Goal: Task Accomplishment & Management: Complete application form

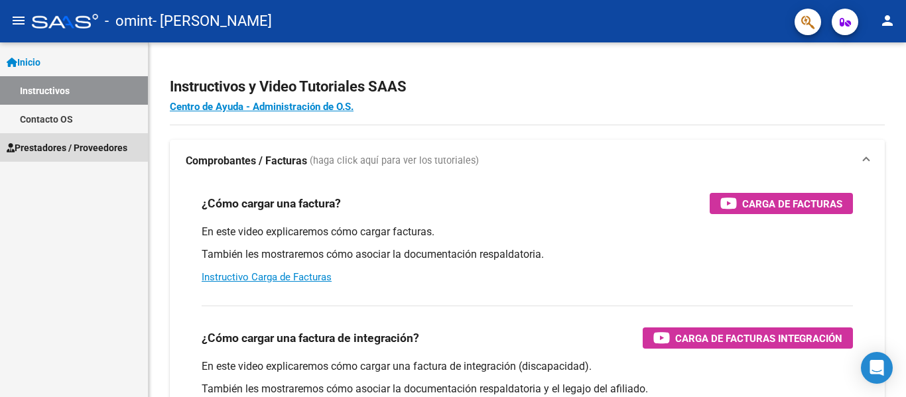
click at [70, 142] on span "Prestadores / Proveedores" at bounding box center [67, 148] width 121 height 15
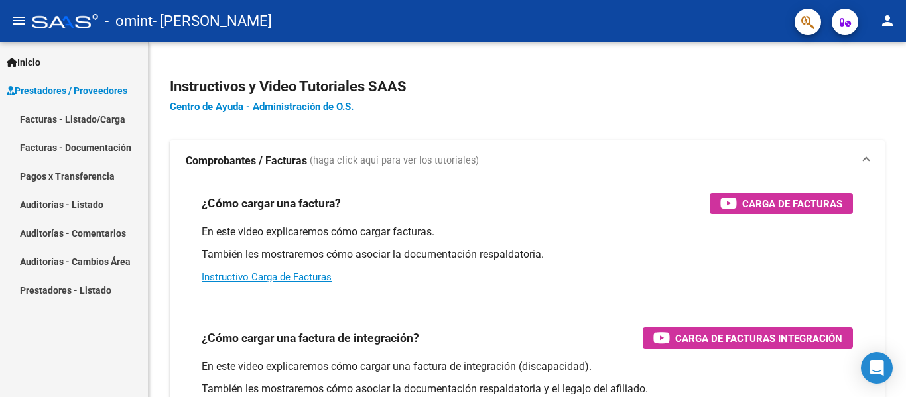
click at [72, 119] on link "Facturas - Listado/Carga" at bounding box center [74, 119] width 148 height 29
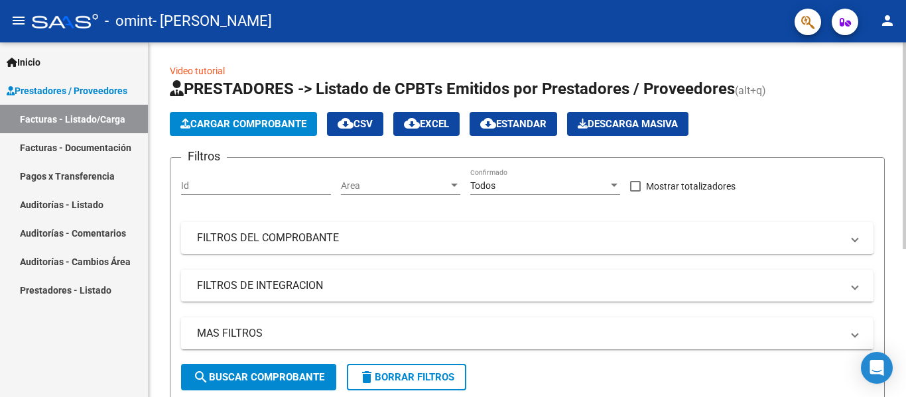
click at [233, 121] on span "Cargar Comprobante" at bounding box center [243, 124] width 126 height 12
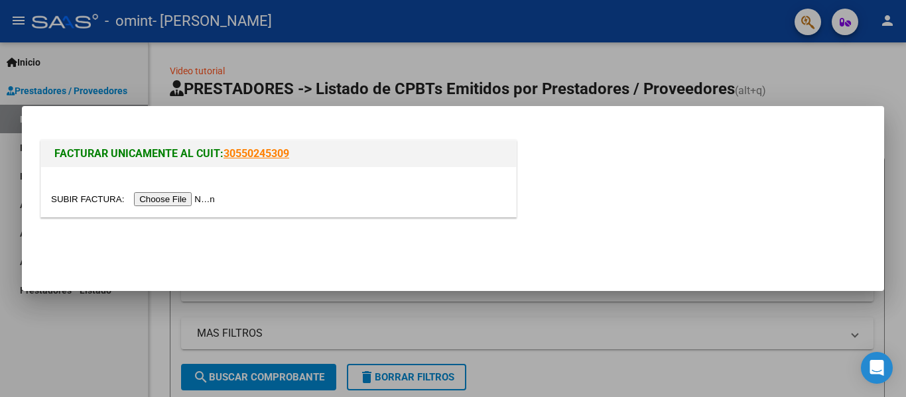
click at [166, 200] on input "file" at bounding box center [135, 199] width 168 height 14
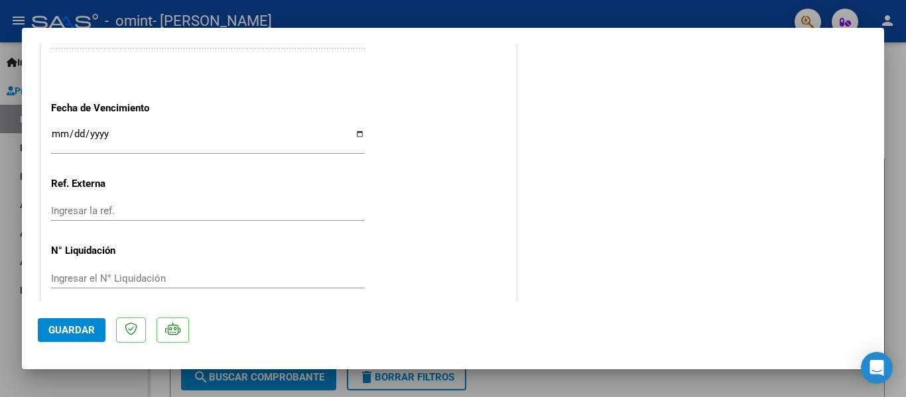
scroll to position [801, 0]
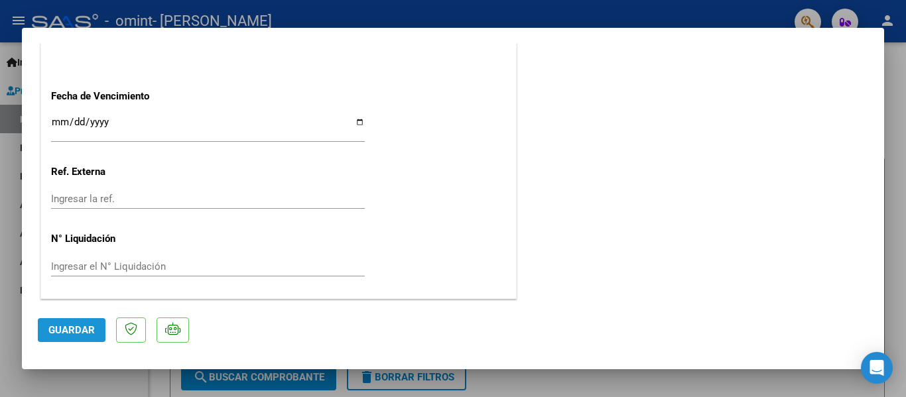
click at [74, 338] on button "Guardar" at bounding box center [72, 330] width 68 height 24
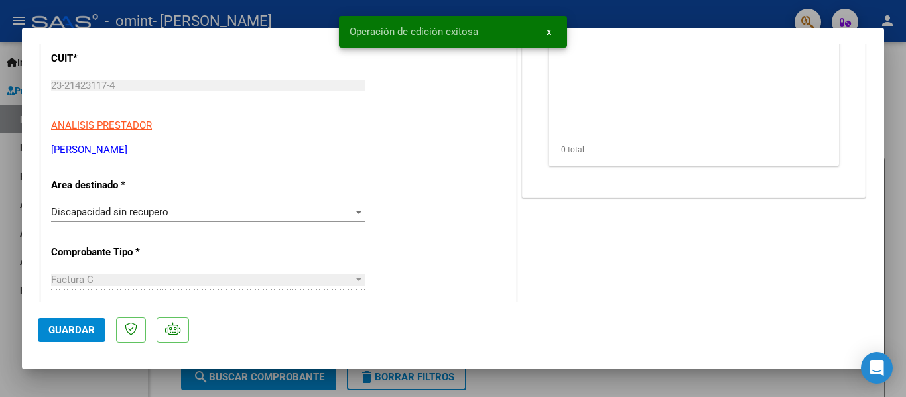
scroll to position [0, 0]
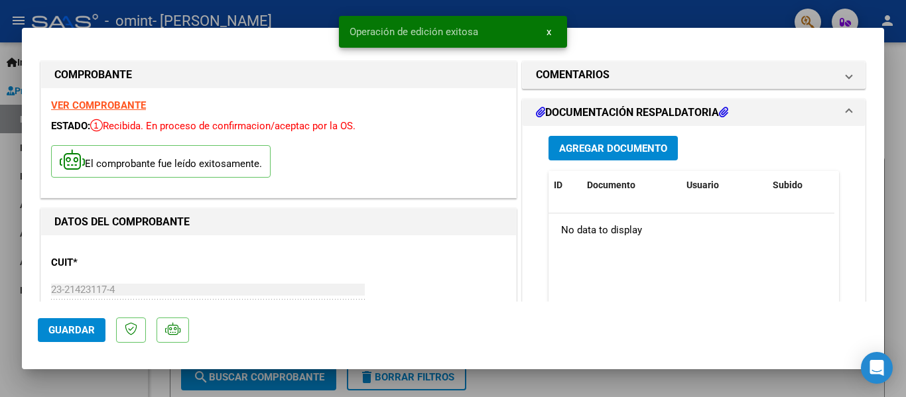
click at [635, 140] on button "Agregar Documento" at bounding box center [613, 148] width 129 height 25
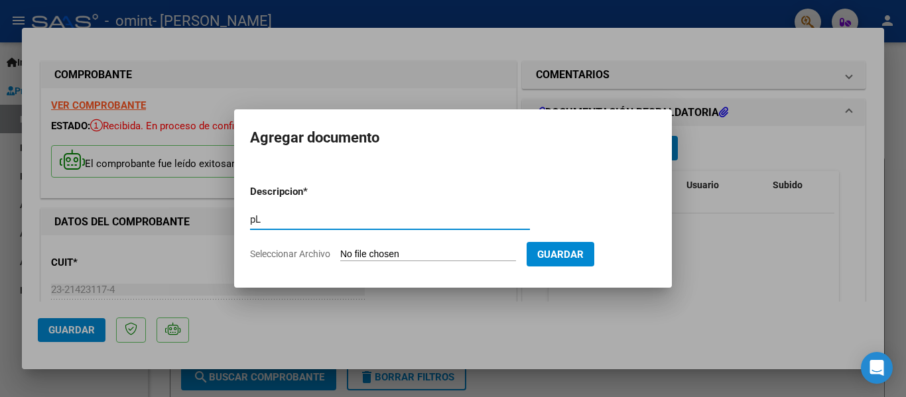
type input "p"
type input "Planilla Asistencia"
click at [299, 251] on span "Seleccionar Archivo" at bounding box center [290, 254] width 80 height 11
click at [340, 251] on input "Seleccionar Archivo" at bounding box center [428, 255] width 176 height 13
type input "C:\fakepath\Adobe [DEMOGRAPHIC_DATA] [DATE].pdf"
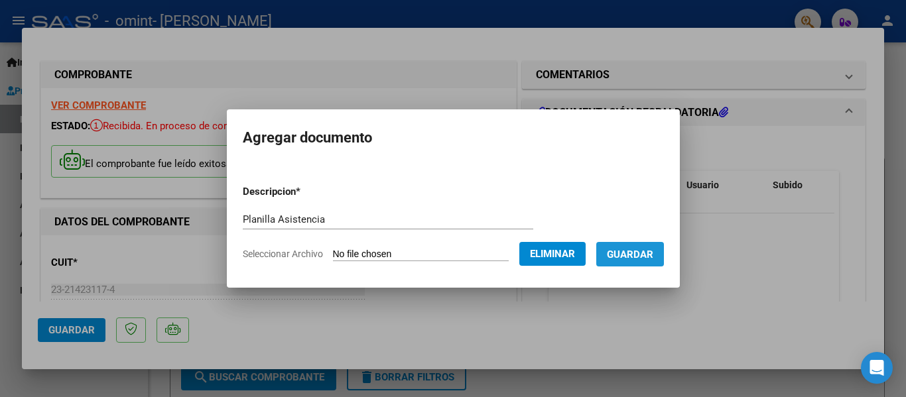
click at [638, 262] on button "Guardar" at bounding box center [630, 254] width 68 height 25
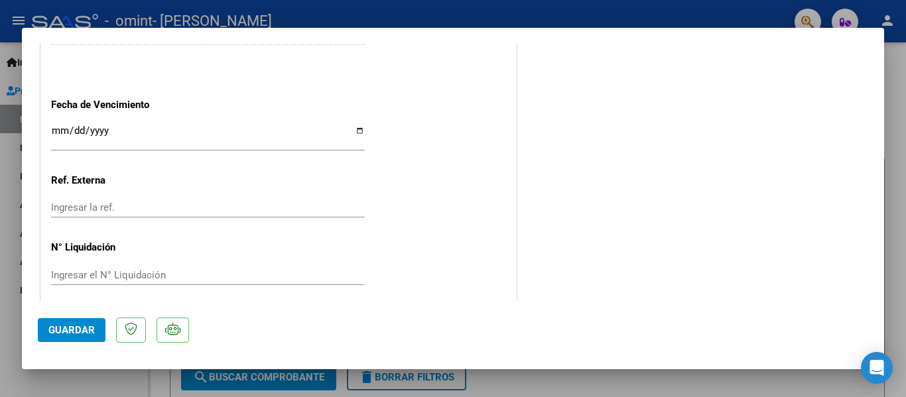
scroll to position [801, 0]
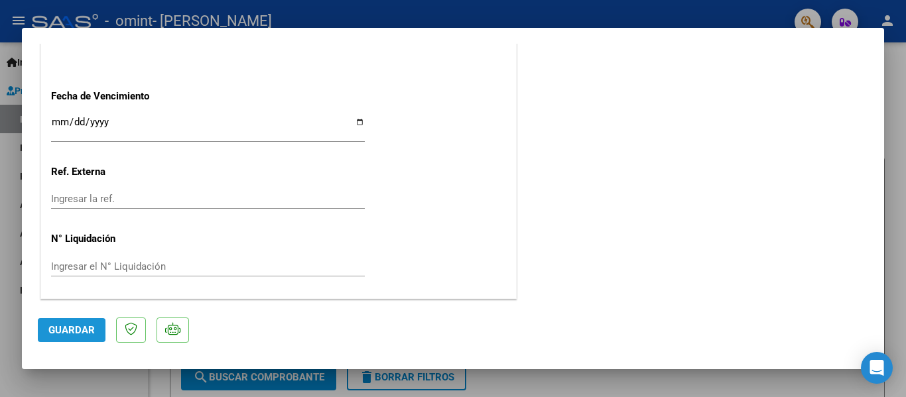
click at [76, 325] on span "Guardar" at bounding box center [71, 330] width 46 height 12
click at [458, 14] on div at bounding box center [453, 198] width 906 height 397
type input "$ 0,00"
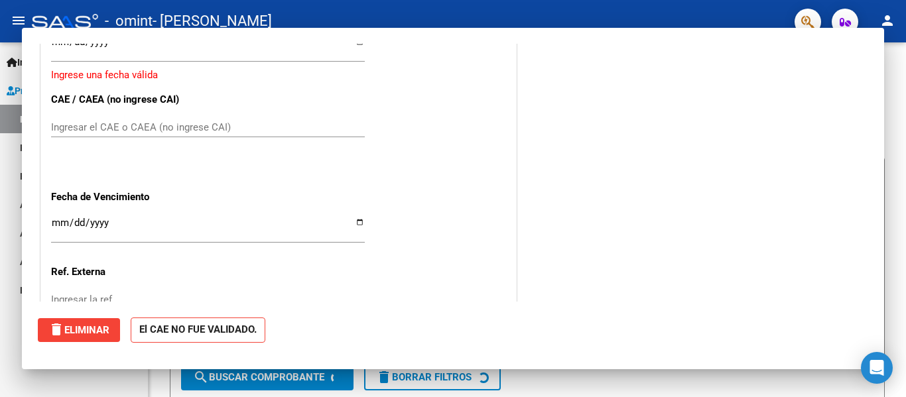
scroll to position [0, 0]
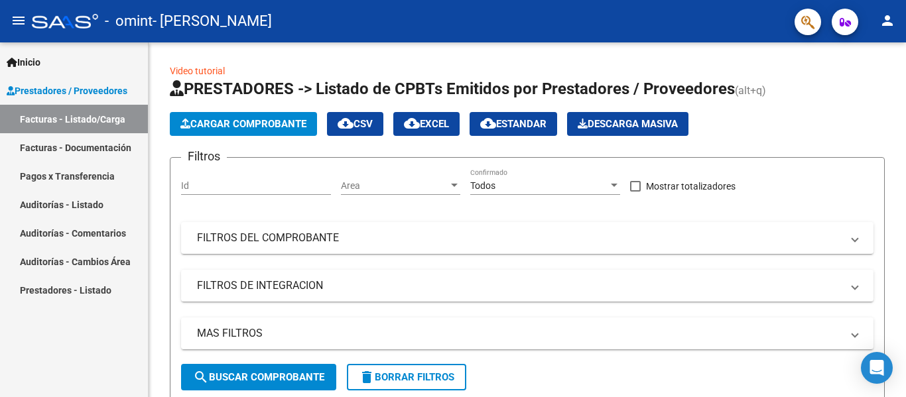
click at [458, 14] on div "- omint - [PERSON_NAME]" at bounding box center [408, 21] width 752 height 29
click at [72, 155] on link "Facturas - Documentación" at bounding box center [74, 147] width 148 height 29
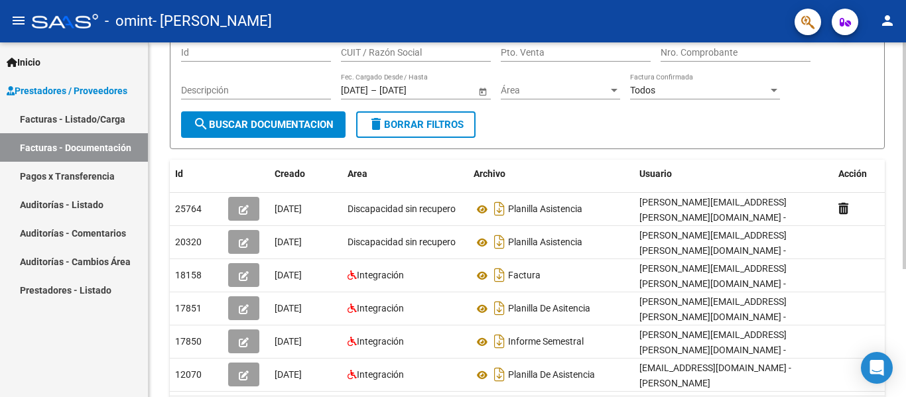
scroll to position [114, 0]
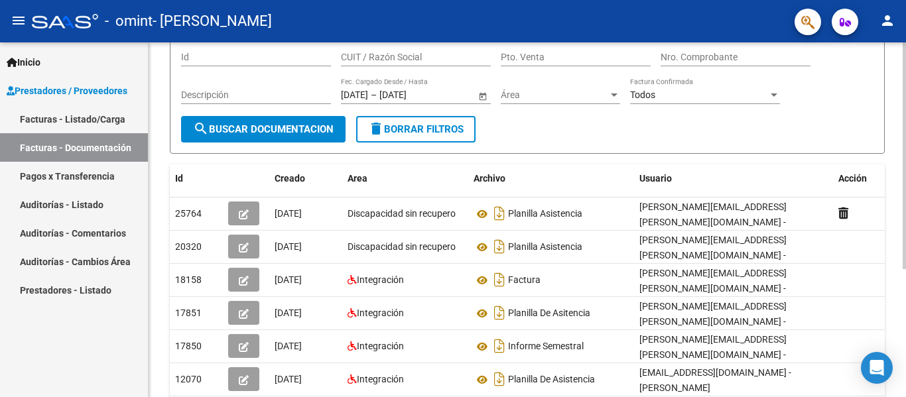
click at [896, 207] on div at bounding box center [904, 231] width 3 height 227
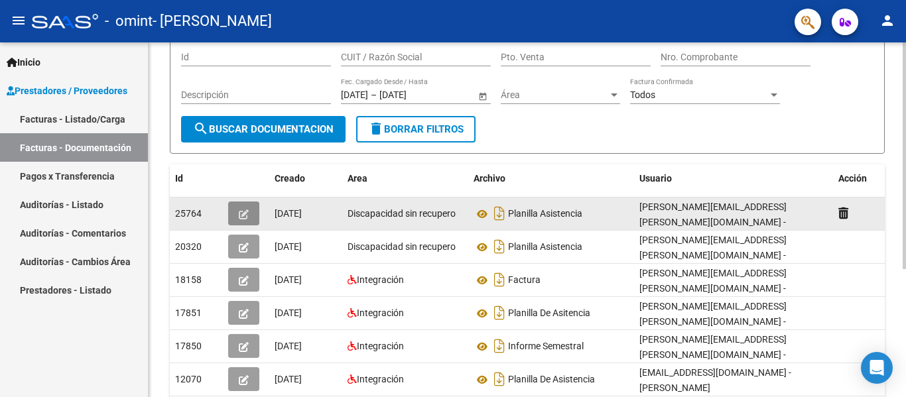
click at [245, 206] on button "button" at bounding box center [243, 214] width 31 height 24
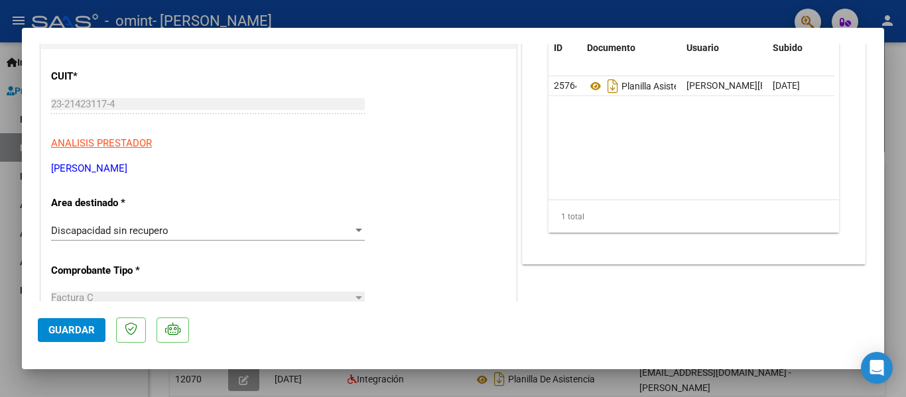
scroll to position [146, 0]
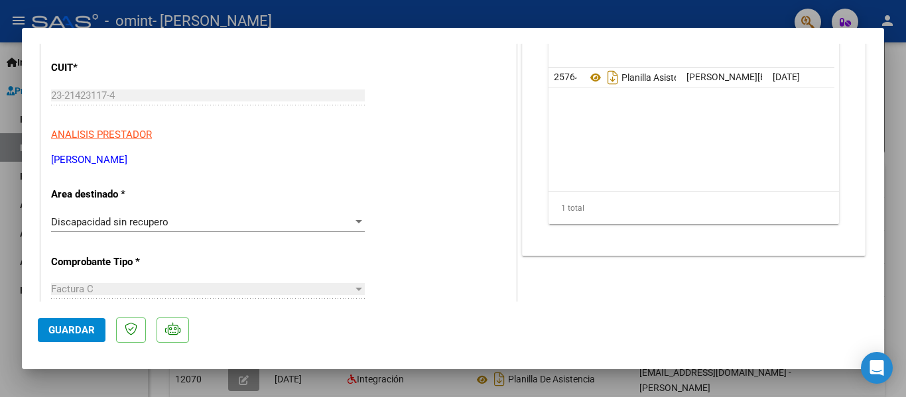
click at [236, 232] on div "Discapacidad sin recupero Seleccionar Area" at bounding box center [208, 228] width 314 height 33
click at [238, 220] on div "Discapacidad sin recupero" at bounding box center [202, 222] width 302 height 12
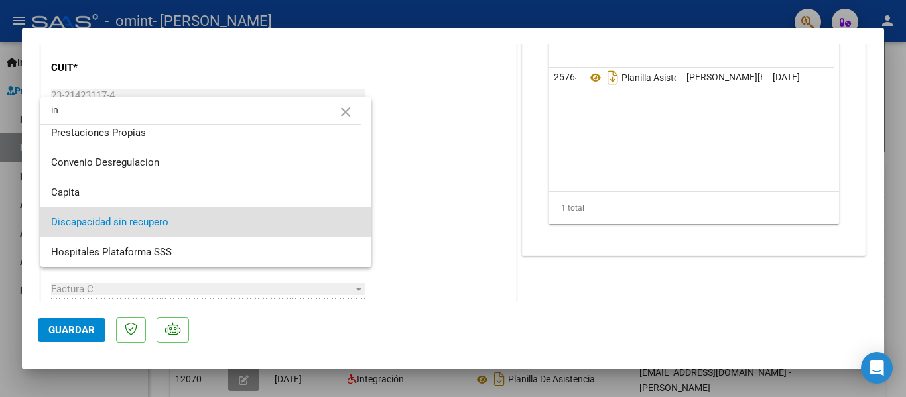
scroll to position [0, 0]
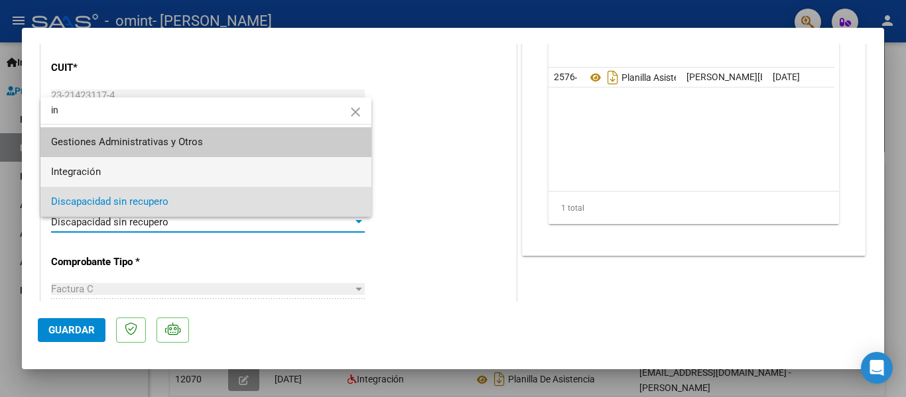
type input "in"
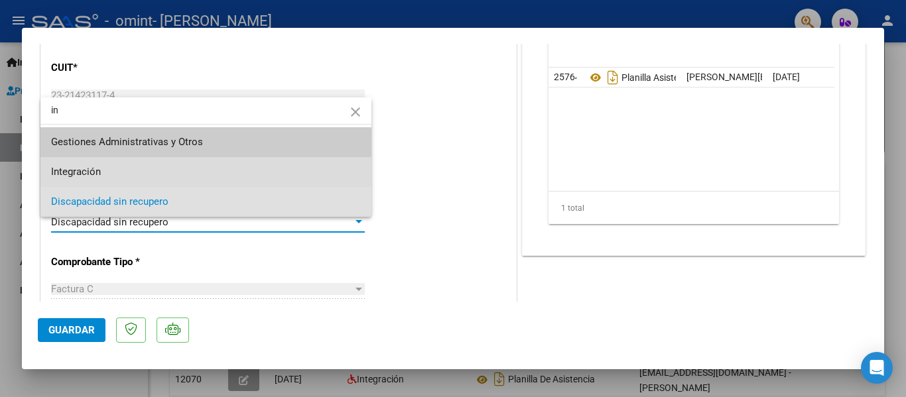
click at [171, 167] on span "Integración" at bounding box center [206, 172] width 310 height 30
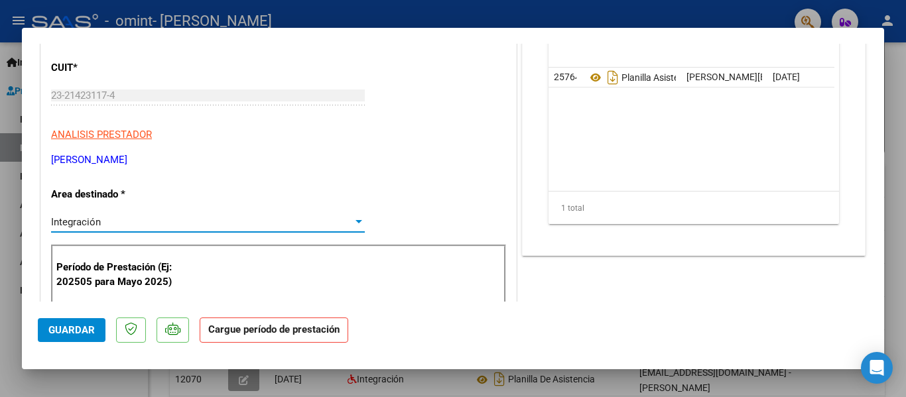
click at [64, 329] on span "Guardar" at bounding box center [71, 330] width 46 height 12
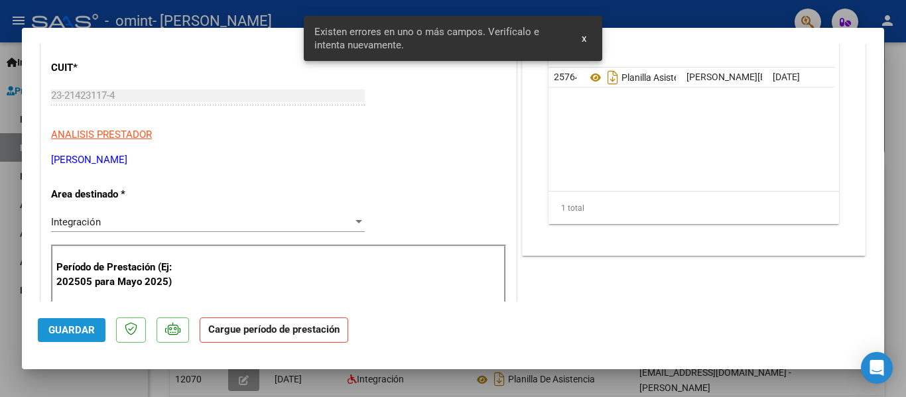
scroll to position [269, 0]
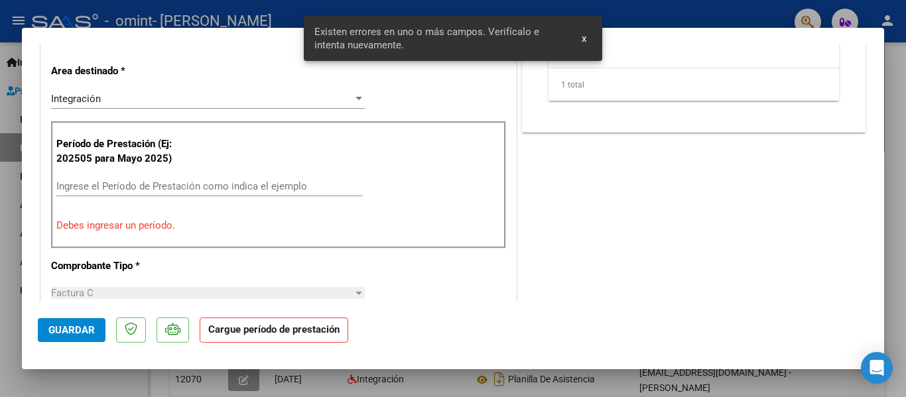
click at [119, 189] on input "Ingrese el Período de Prestación como indica el ejemplo" at bounding box center [209, 186] width 307 height 12
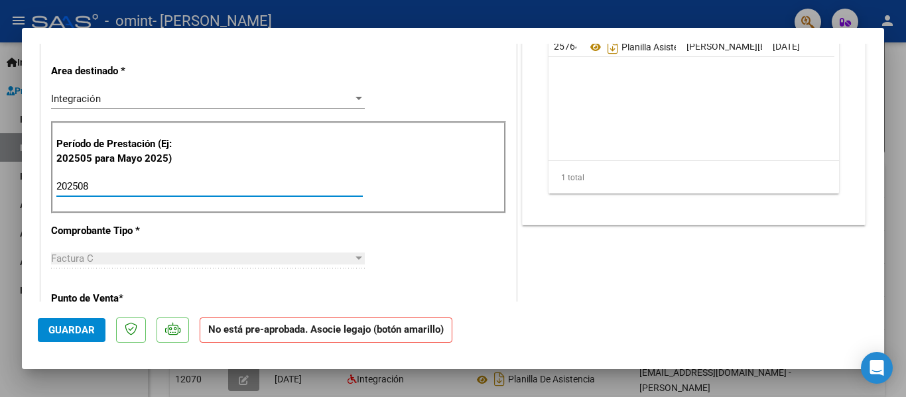
type input "202508"
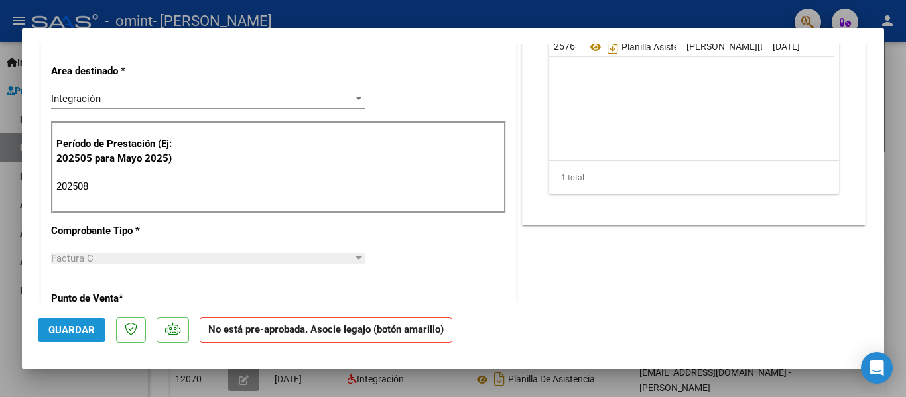
click at [62, 332] on span "Guardar" at bounding box center [71, 330] width 46 height 12
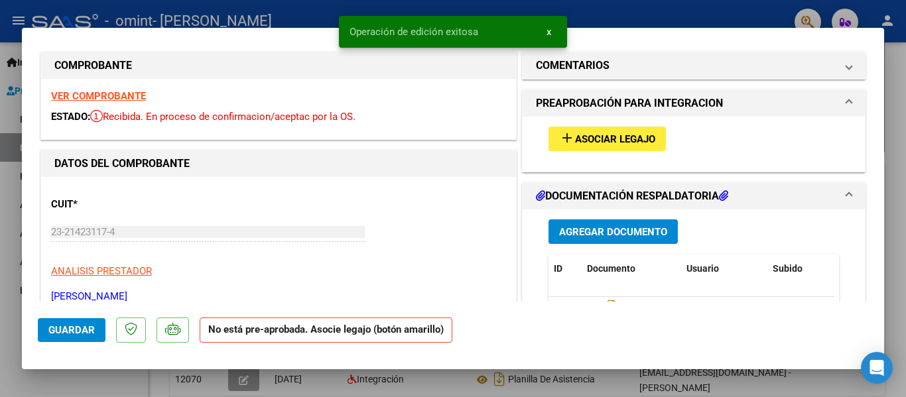
scroll to position [3, 0]
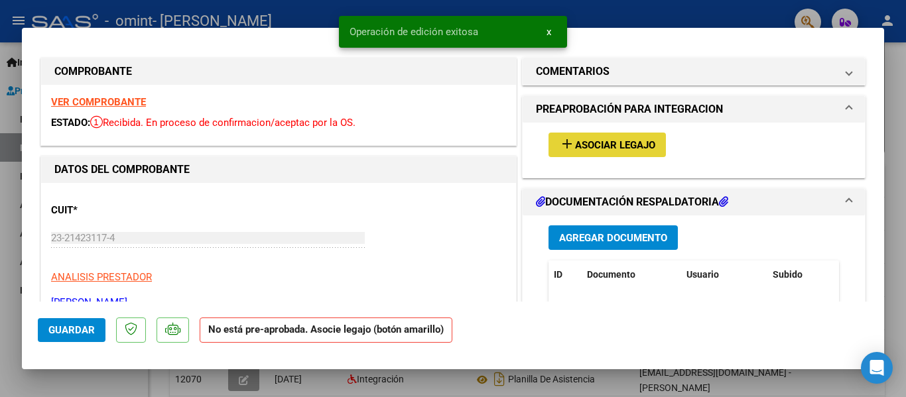
click at [610, 153] on button "add Asociar Legajo" at bounding box center [607, 145] width 117 height 25
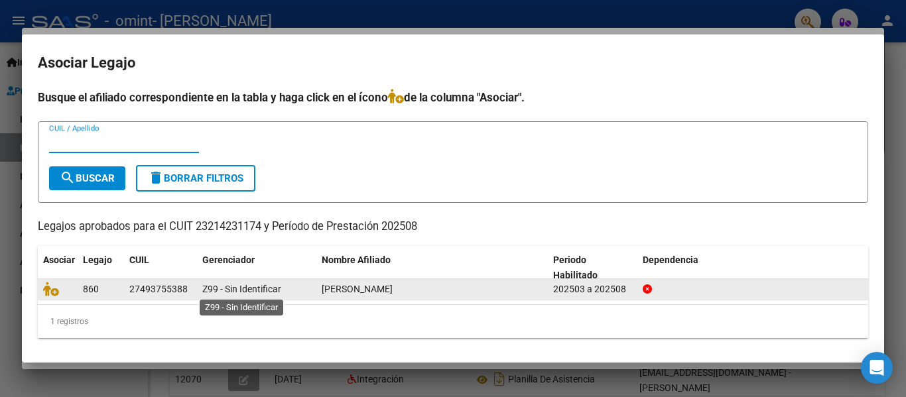
click at [281, 286] on span "Z99 - Sin Identificar" at bounding box center [241, 289] width 79 height 11
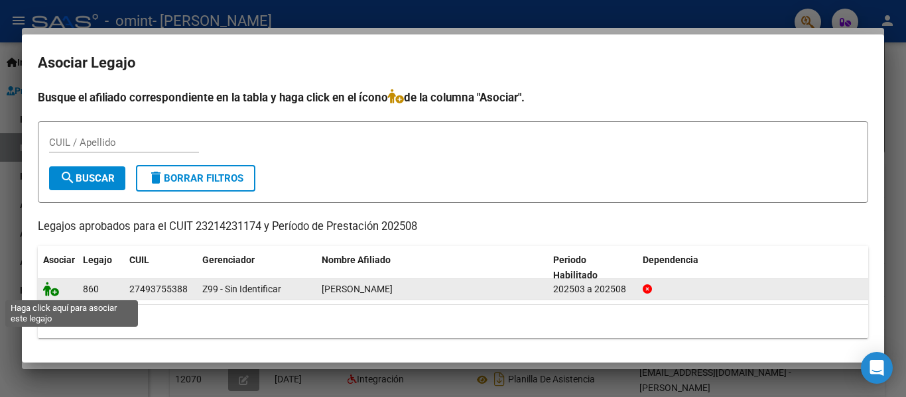
click at [50, 285] on icon at bounding box center [51, 289] width 16 height 15
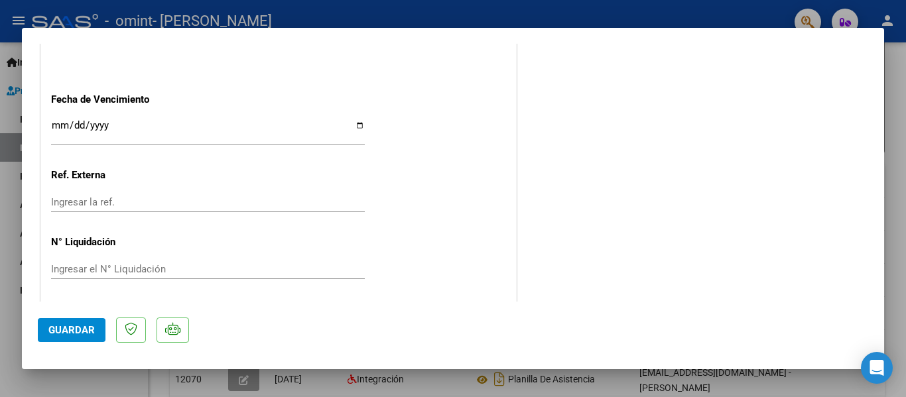
scroll to position [880, 0]
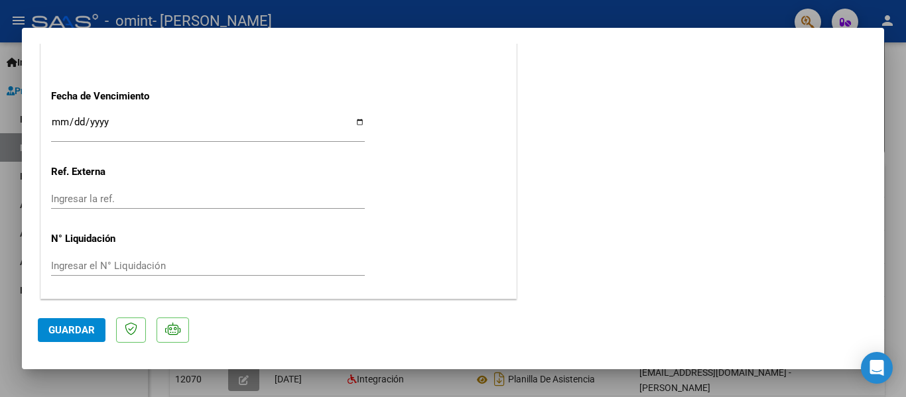
click at [72, 324] on button "Guardar" at bounding box center [72, 330] width 68 height 24
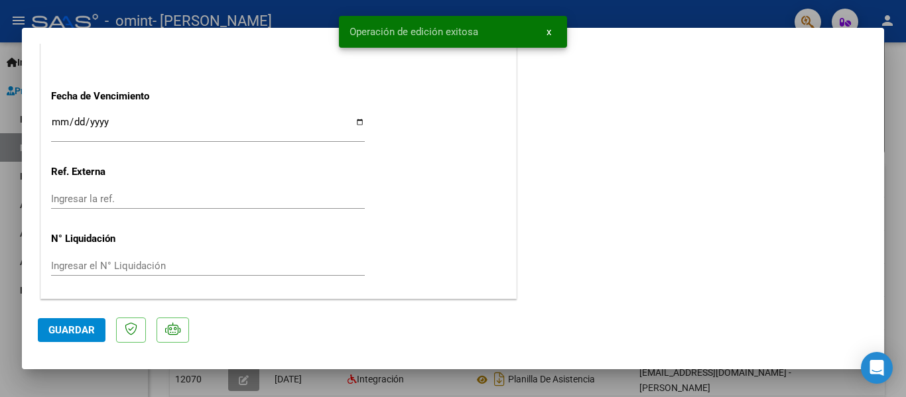
click at [640, 19] on div at bounding box center [453, 198] width 906 height 397
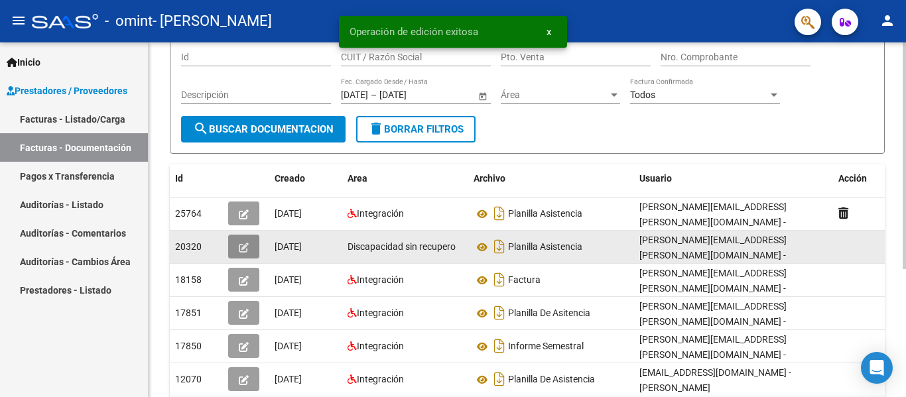
click at [237, 251] on button "button" at bounding box center [243, 247] width 31 height 24
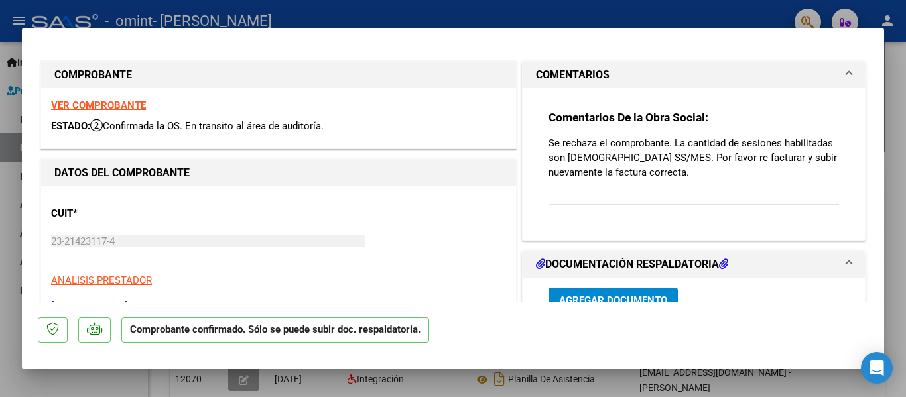
drag, startPoint x: 884, startPoint y: 88, endPoint x: 884, endPoint y: 111, distance: 23.9
click at [884, 122] on div at bounding box center [453, 198] width 906 height 397
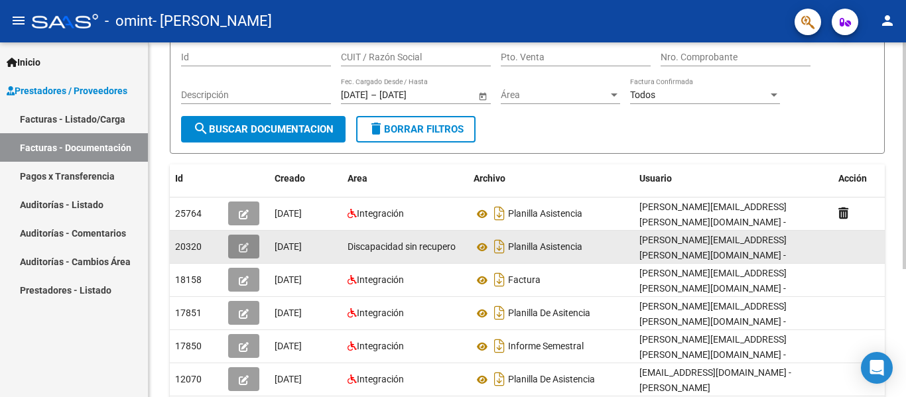
click at [241, 243] on icon "button" at bounding box center [244, 248] width 10 height 10
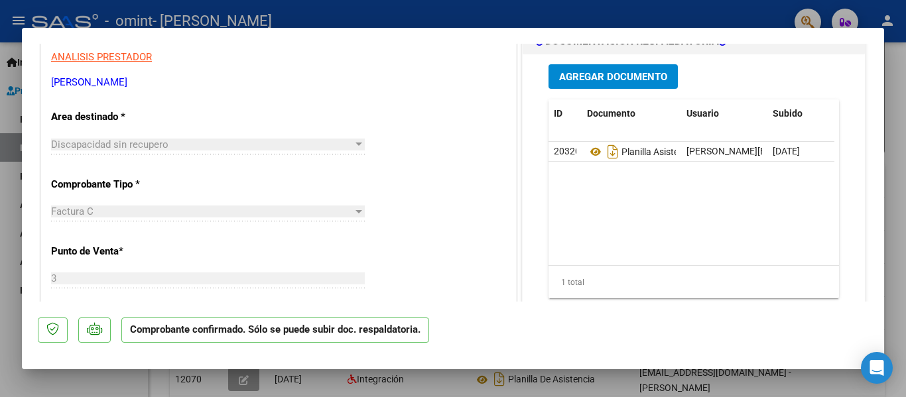
scroll to position [261, 0]
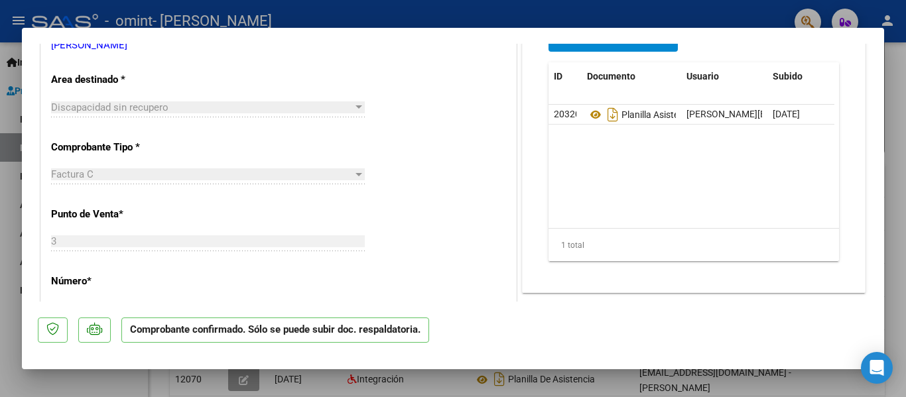
click at [341, 104] on div "Discapacidad sin recupero" at bounding box center [202, 108] width 302 height 12
click at [361, 109] on div at bounding box center [359, 107] width 12 height 11
click at [357, 107] on div at bounding box center [359, 106] width 7 height 3
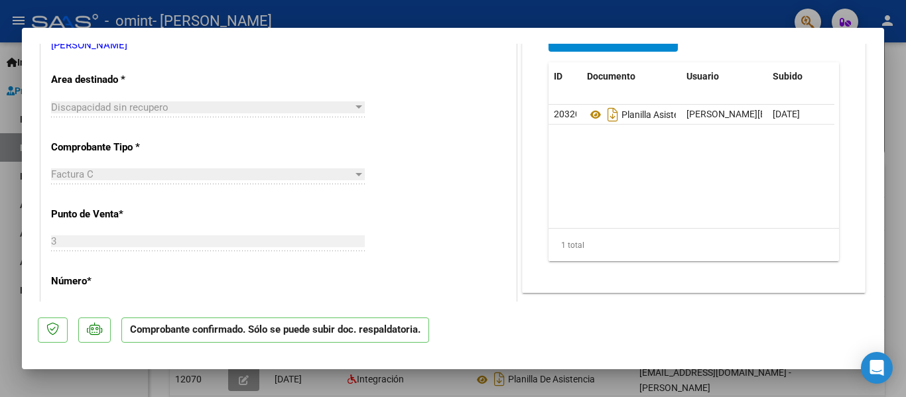
click at [357, 107] on div at bounding box center [359, 106] width 7 height 3
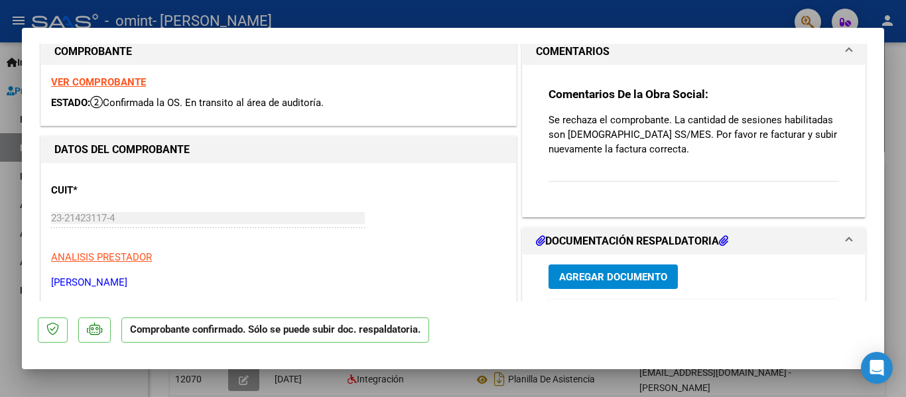
scroll to position [0, 0]
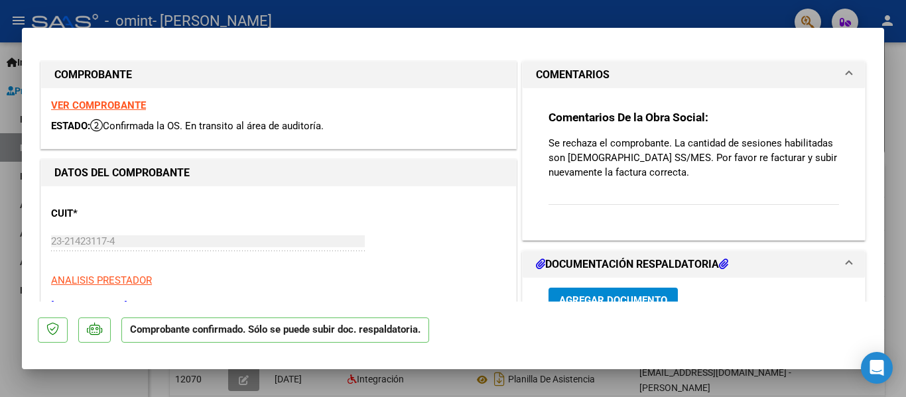
click at [715, 12] on div at bounding box center [453, 198] width 906 height 397
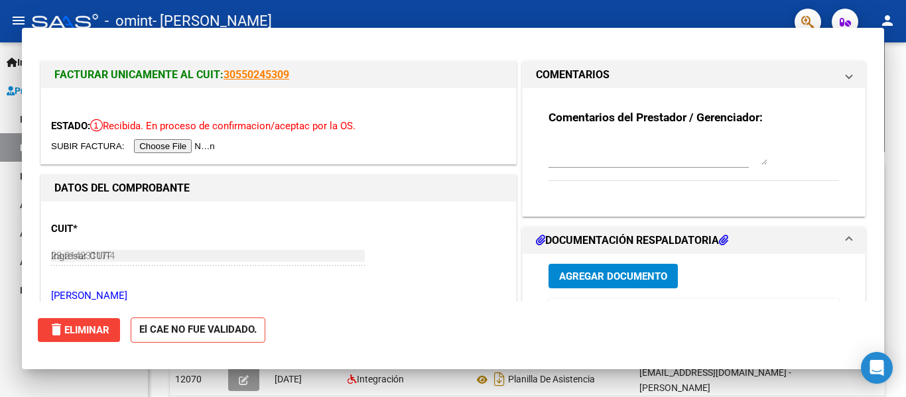
type input "$ 0,00"
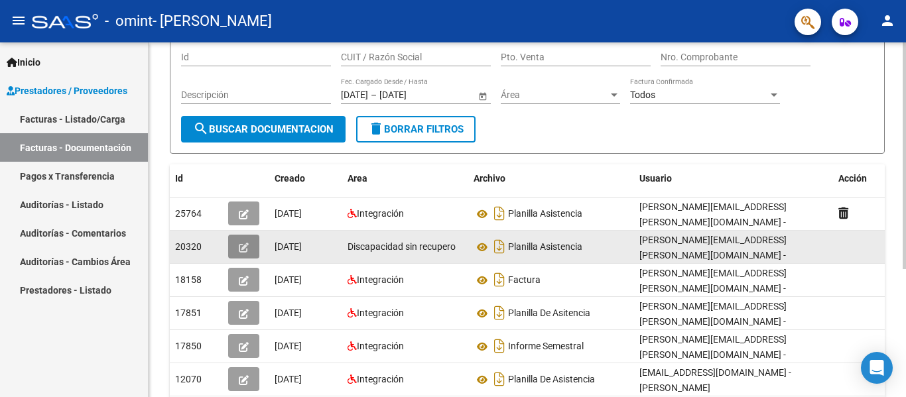
click at [238, 245] on button "button" at bounding box center [243, 247] width 31 height 24
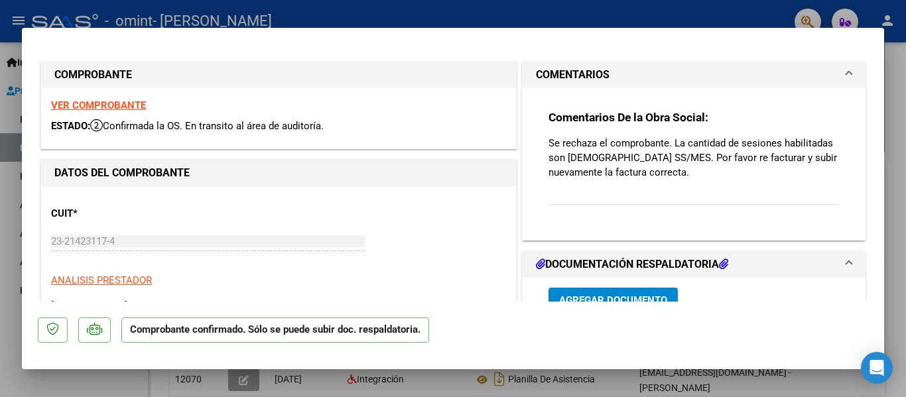
click at [106, 105] on strong "VER COMPROBANTE" at bounding box center [98, 106] width 95 height 12
click at [678, 268] on h1 "DOCUMENTACIÓN RESPALDATORIA" at bounding box center [632, 265] width 192 height 16
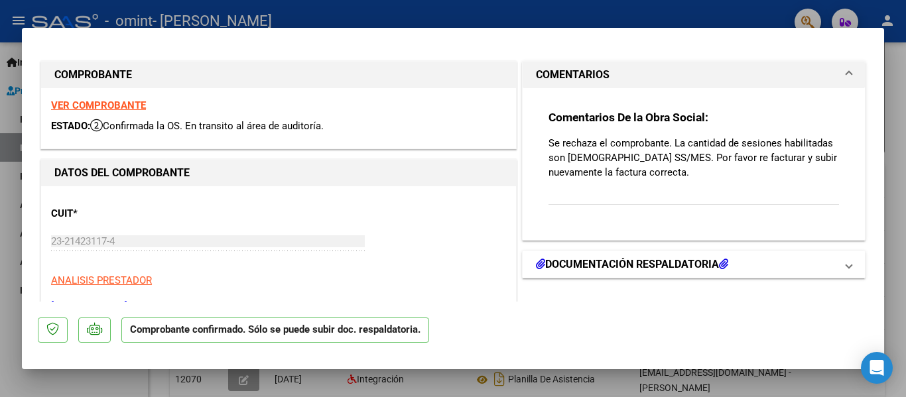
click at [678, 268] on h1 "DOCUMENTACIÓN RESPALDATORIA" at bounding box center [632, 265] width 192 height 16
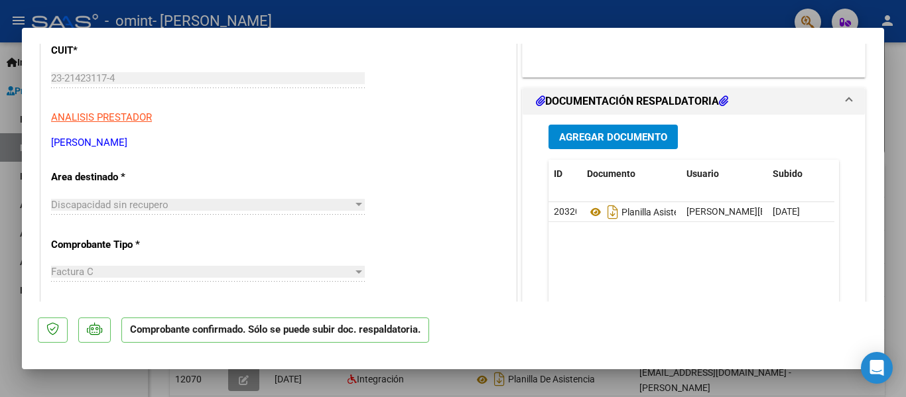
scroll to position [180, 0]
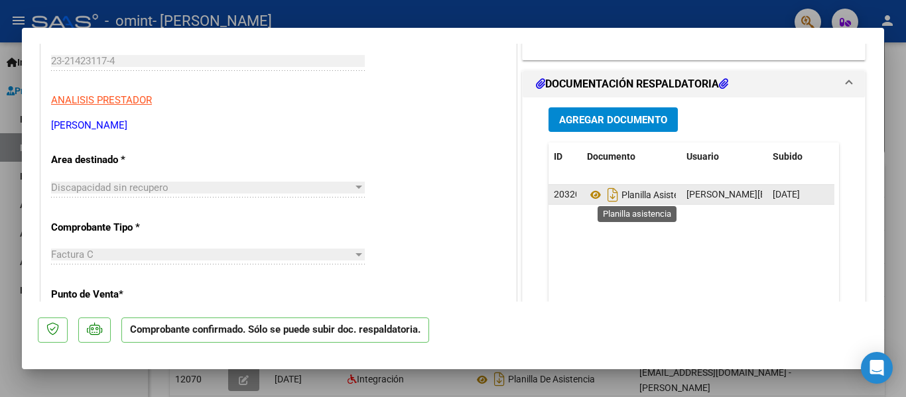
click at [652, 199] on span "Planilla Asistencia" at bounding box center [641, 195] width 109 height 11
click at [604, 194] on icon "Descargar documento" at bounding box center [612, 194] width 17 height 21
click at [500, 11] on div at bounding box center [453, 198] width 906 height 397
type input "$ 0,00"
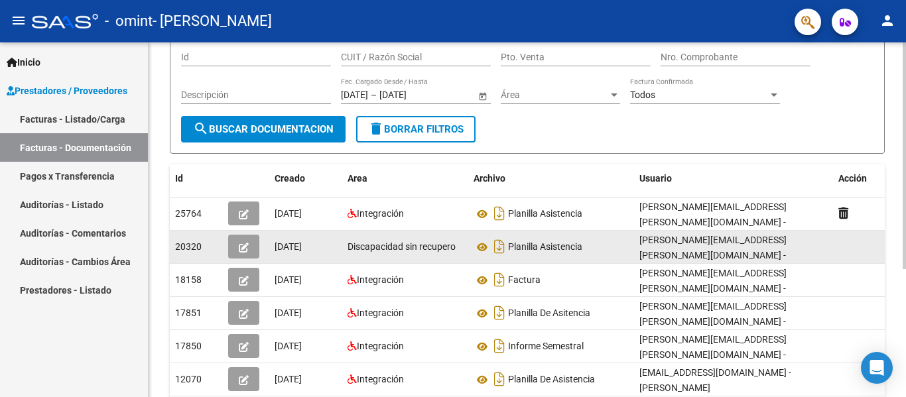
click at [238, 247] on button "button" at bounding box center [243, 247] width 31 height 24
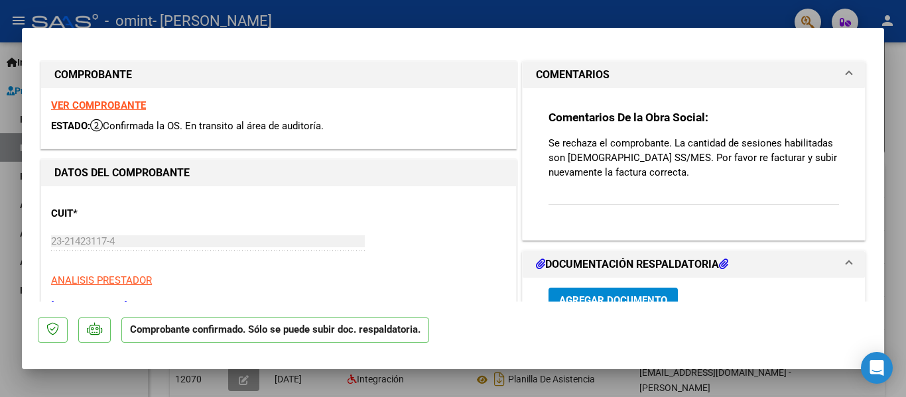
click at [680, 9] on div at bounding box center [453, 198] width 906 height 397
type input "$ 0,00"
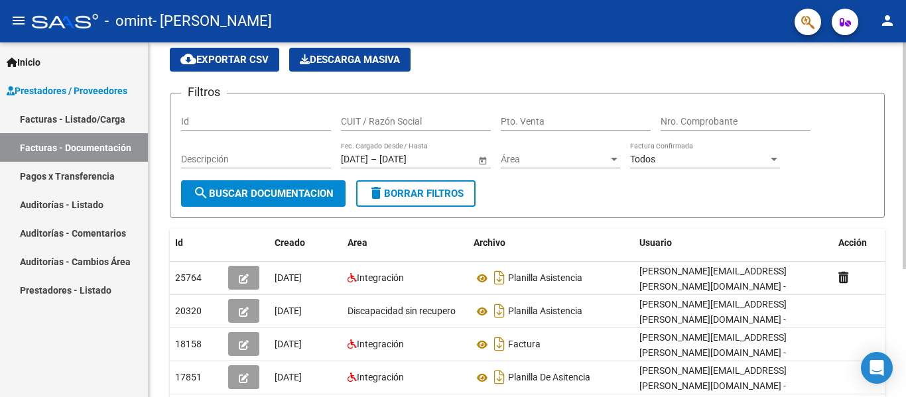
scroll to position [0, 0]
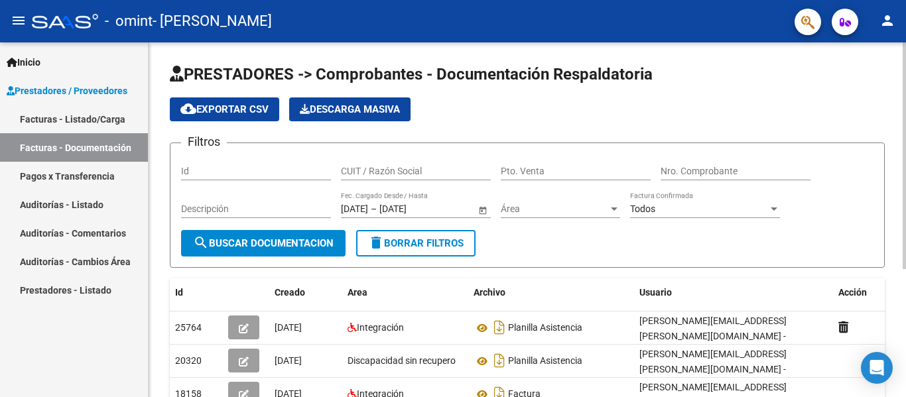
click at [896, 111] on div at bounding box center [904, 155] width 3 height 227
click at [84, 121] on link "Facturas - Listado/Carga" at bounding box center [74, 119] width 148 height 29
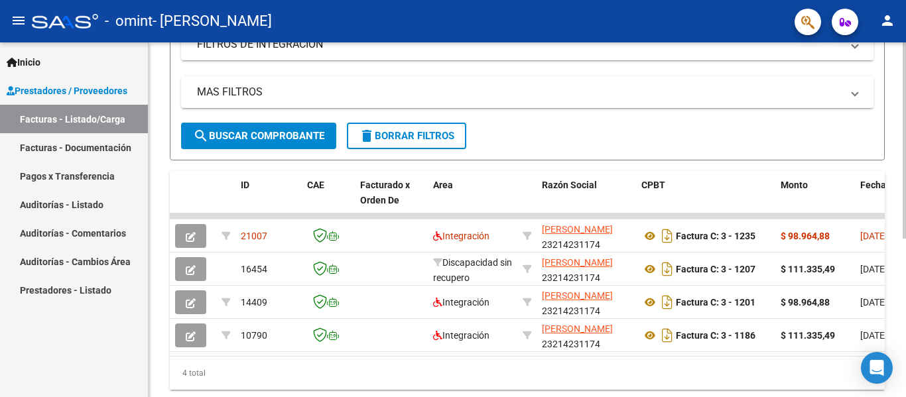
scroll to position [242, 0]
click at [896, 247] on div at bounding box center [904, 279] width 3 height 196
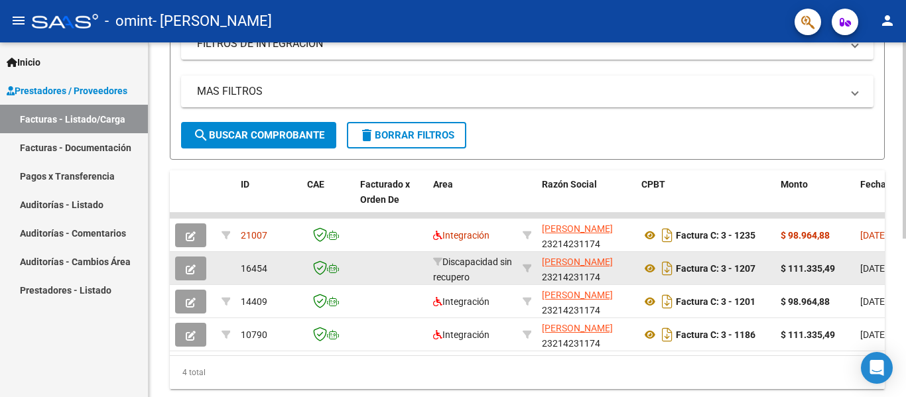
click at [194, 271] on icon "button" at bounding box center [191, 270] width 10 height 10
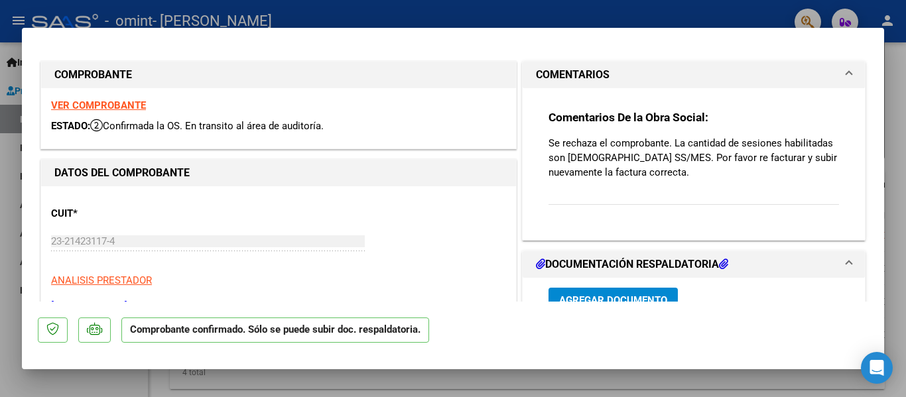
click at [699, 26] on div at bounding box center [453, 198] width 906 height 397
type input "$ 0,00"
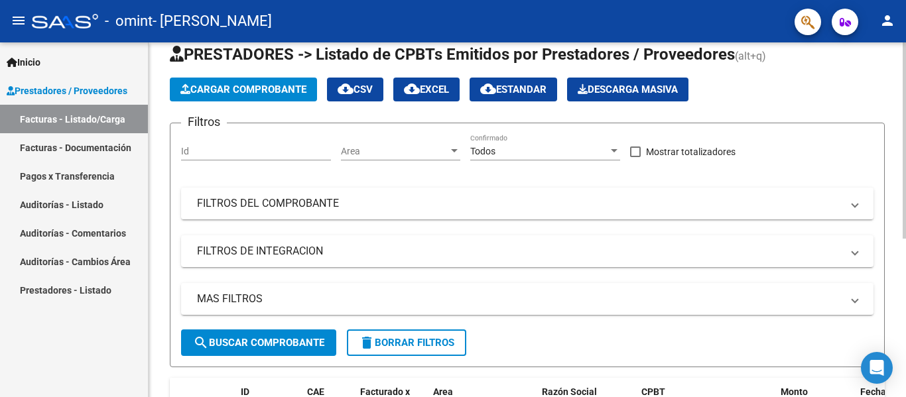
scroll to position [0, 0]
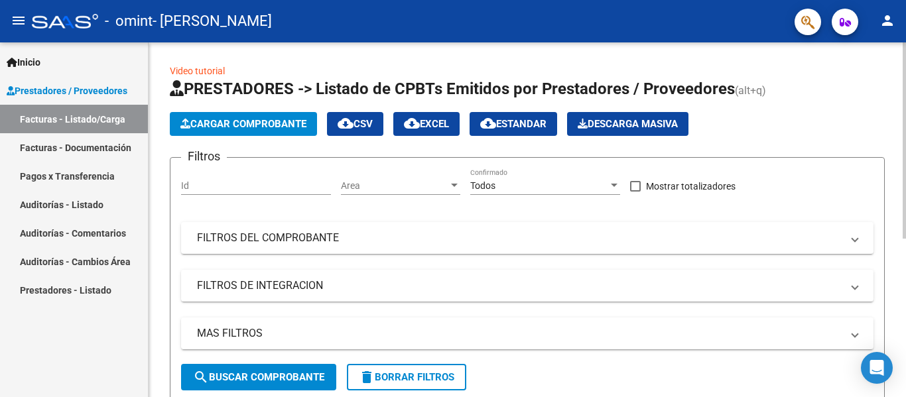
click at [896, 100] on div at bounding box center [904, 140] width 3 height 196
click at [287, 121] on span "Cargar Comprobante" at bounding box center [243, 124] width 126 height 12
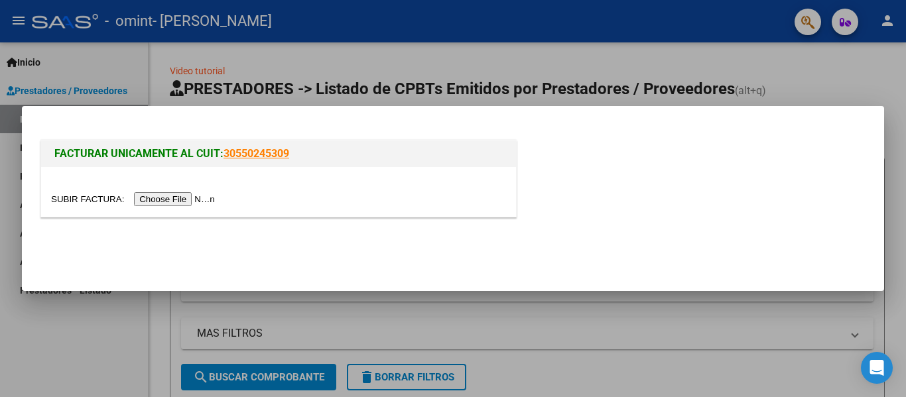
click at [175, 196] on input "file" at bounding box center [135, 199] width 168 height 14
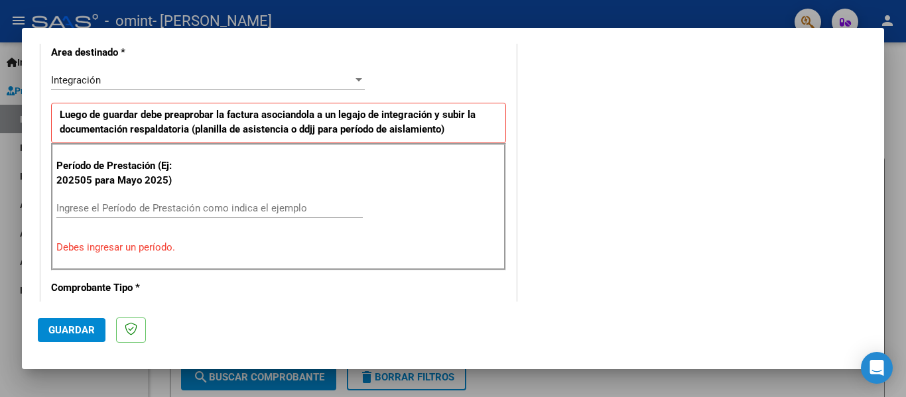
scroll to position [342, 0]
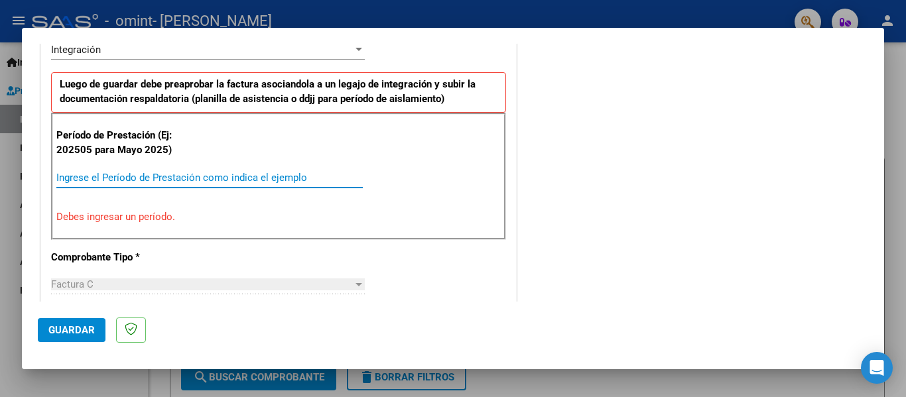
click at [308, 175] on input "Ingrese el Período de Prestación como indica el ejemplo" at bounding box center [209, 178] width 307 height 12
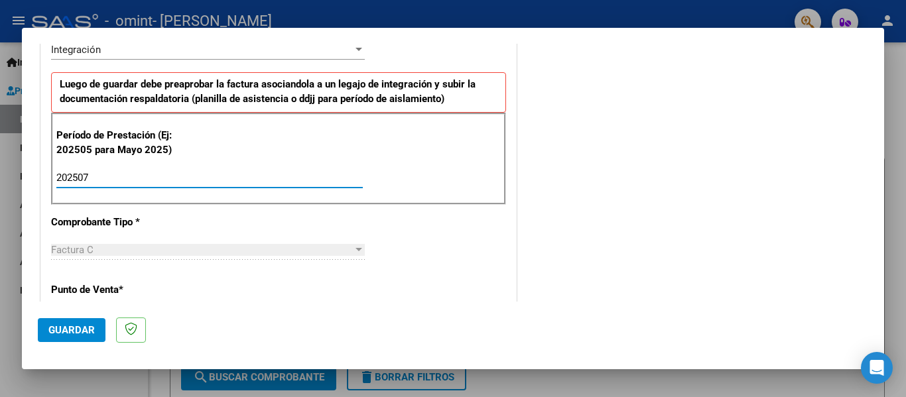
type input "202507"
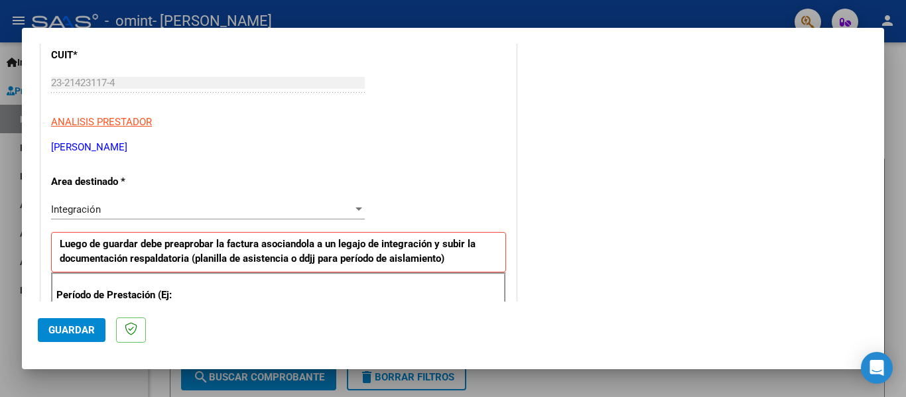
scroll to position [0, 0]
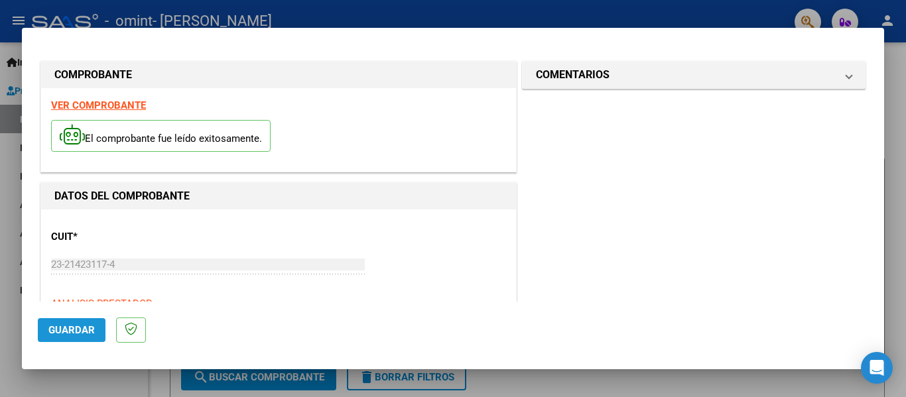
click at [52, 332] on span "Guardar" at bounding box center [71, 330] width 46 height 12
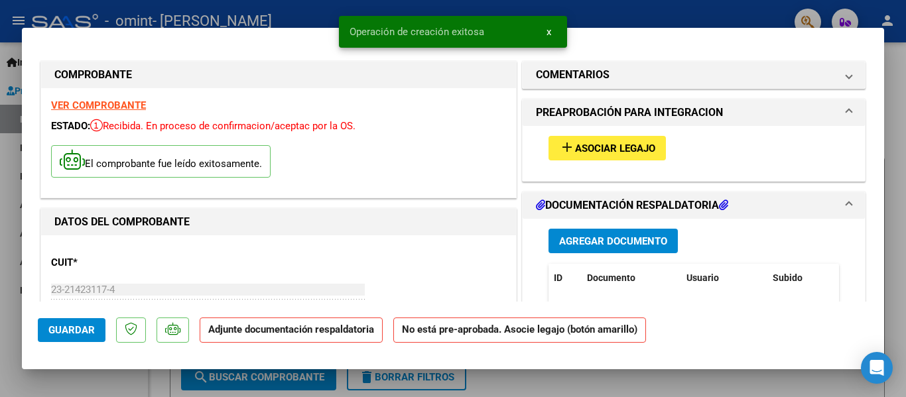
click at [599, 153] on span "Asociar Legajo" at bounding box center [615, 149] width 80 height 12
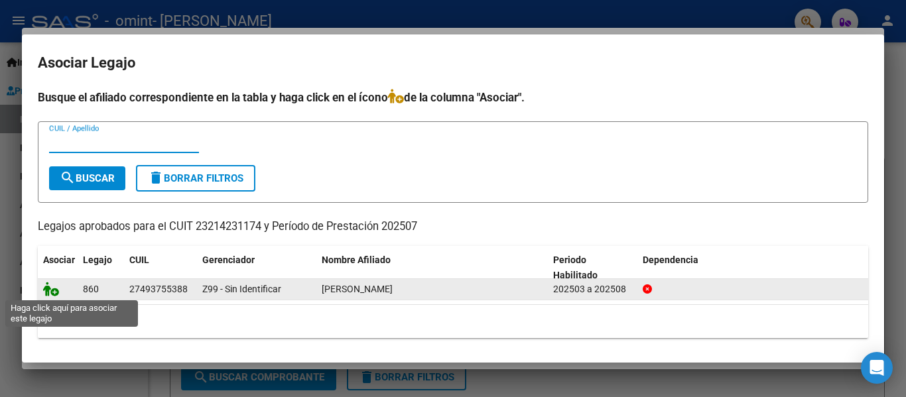
click at [56, 291] on icon at bounding box center [51, 289] width 16 height 15
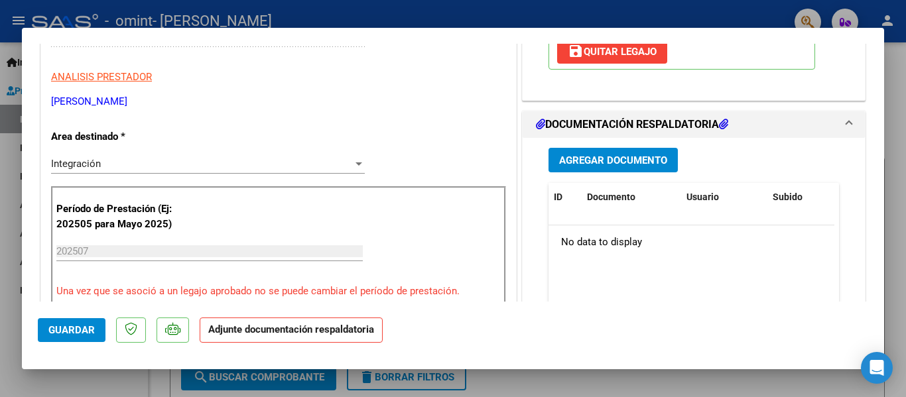
scroll to position [259, 0]
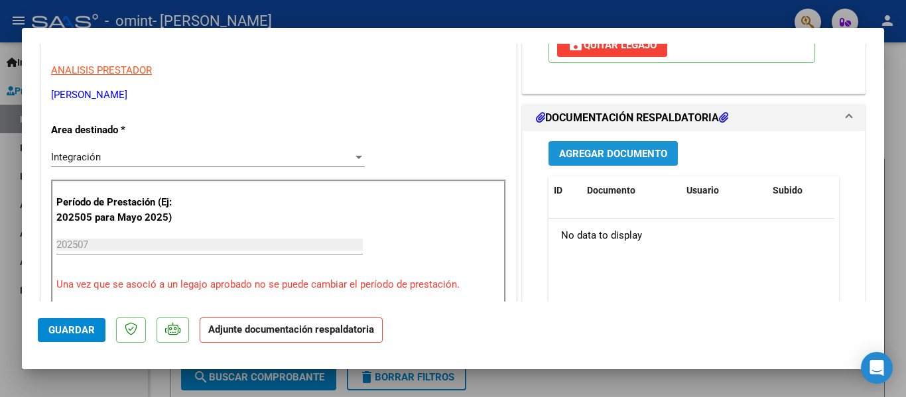
click at [616, 157] on span "Agregar Documento" at bounding box center [613, 154] width 108 height 12
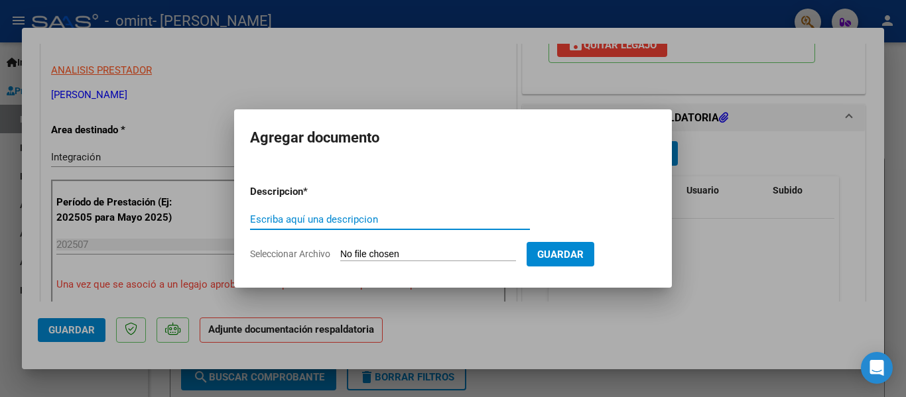
click at [374, 253] on input "Seleccionar Archivo" at bounding box center [428, 255] width 176 height 13
type input "C:\fakepath\23214231174-FACTURA_C-3-1207-ANEXO-PLANILLA ASISTENCIA.pdf"
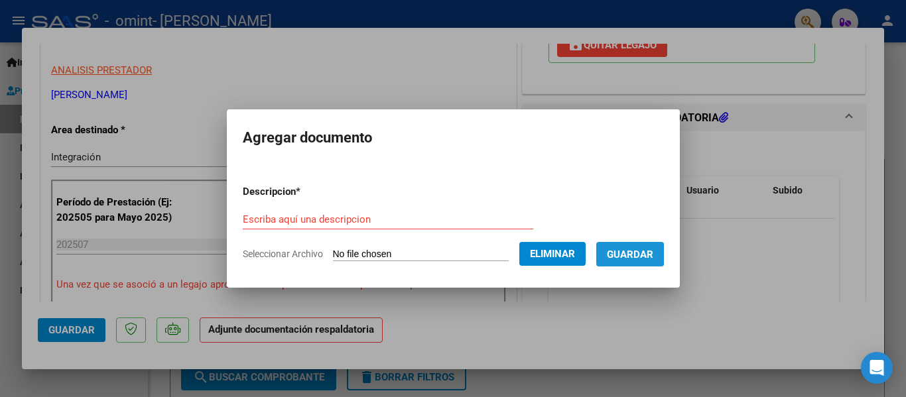
click at [636, 255] on span "Guardar" at bounding box center [630, 255] width 46 height 12
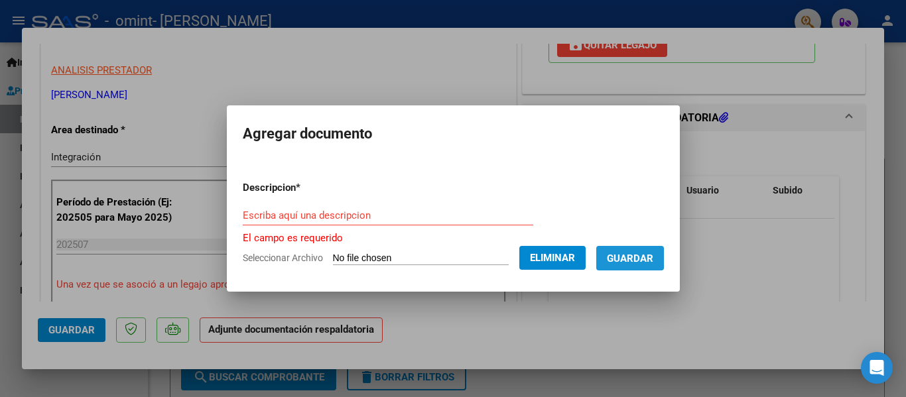
click at [636, 255] on span "Guardar" at bounding box center [630, 259] width 46 height 12
click at [376, 214] on input "Escriba aquí una descripcion" at bounding box center [388, 216] width 291 height 12
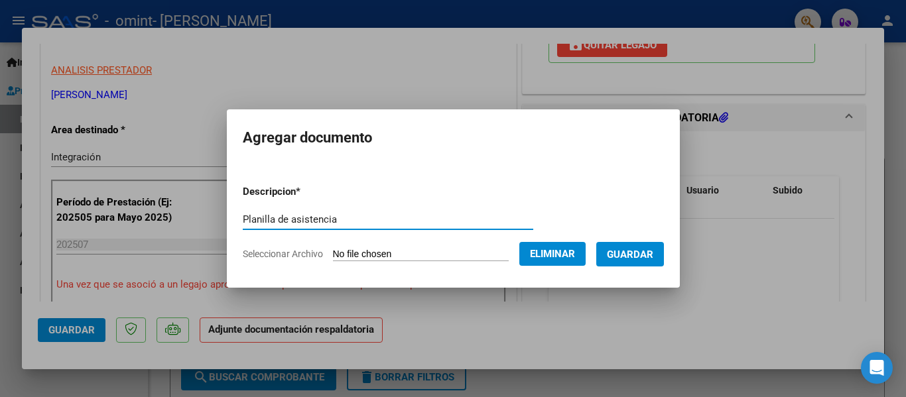
type input "Planilla de asistencia"
click at [616, 251] on button "Guardar" at bounding box center [630, 254] width 68 height 25
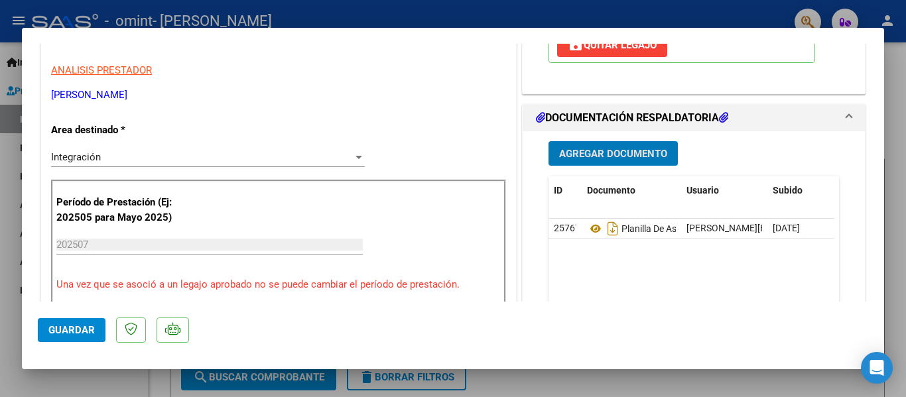
click at [75, 324] on span "Guardar" at bounding box center [71, 330] width 46 height 12
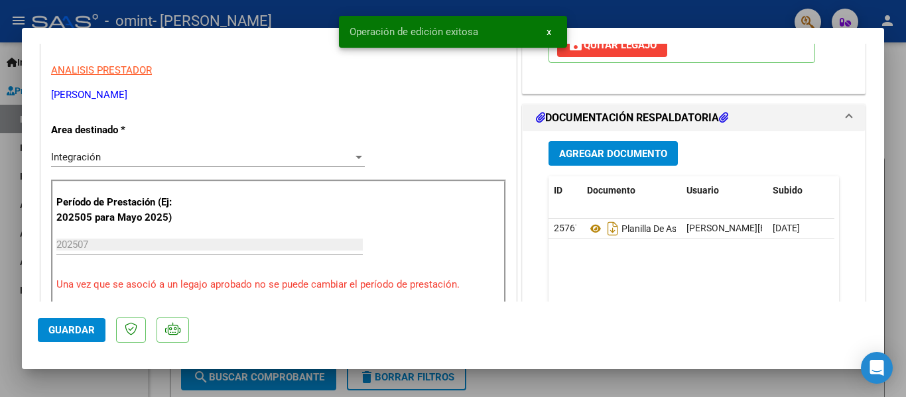
click at [686, 10] on div at bounding box center [453, 198] width 906 height 397
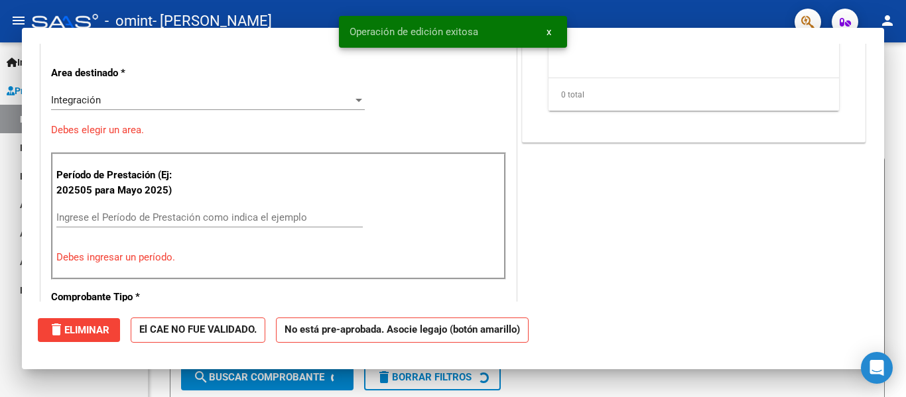
scroll to position [0, 0]
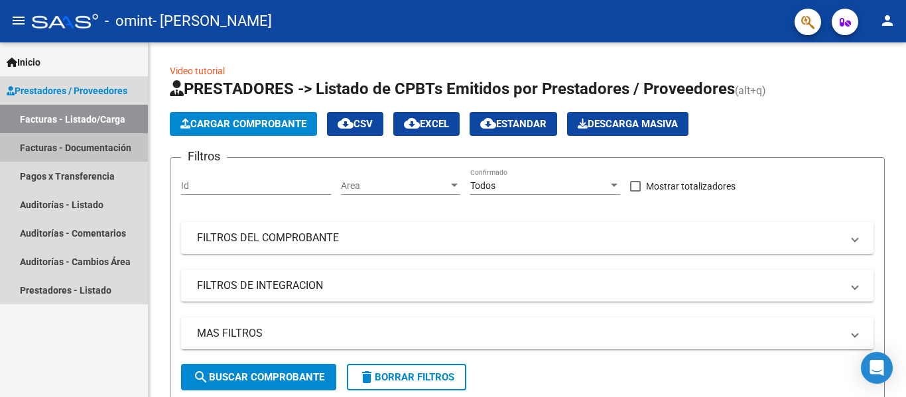
click at [91, 144] on link "Facturas - Documentación" at bounding box center [74, 147] width 148 height 29
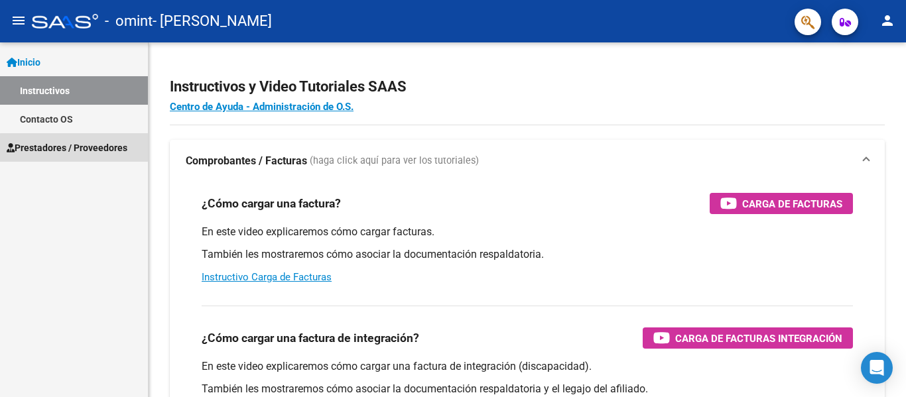
click at [78, 154] on span "Prestadores / Proveedores" at bounding box center [67, 148] width 121 height 15
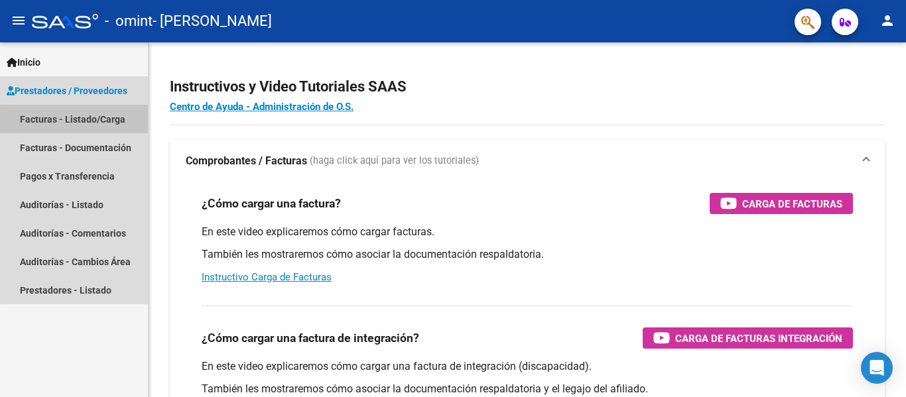
click at [80, 123] on link "Facturas - Listado/Carga" at bounding box center [74, 119] width 148 height 29
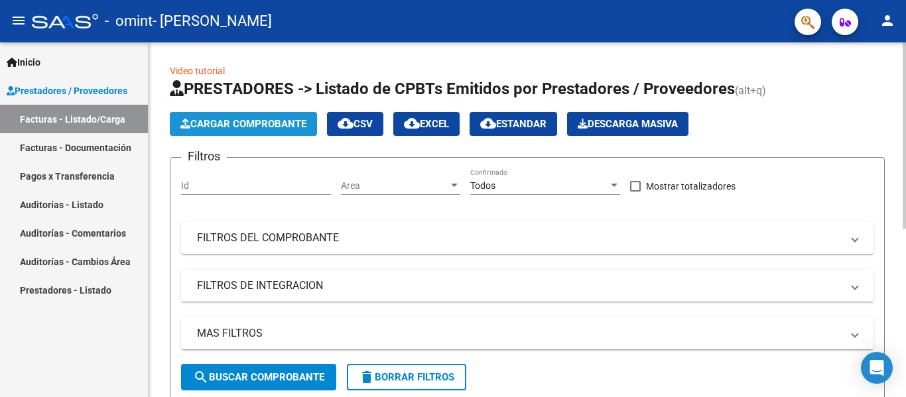
click at [213, 123] on span "Cargar Comprobante" at bounding box center [243, 124] width 126 height 12
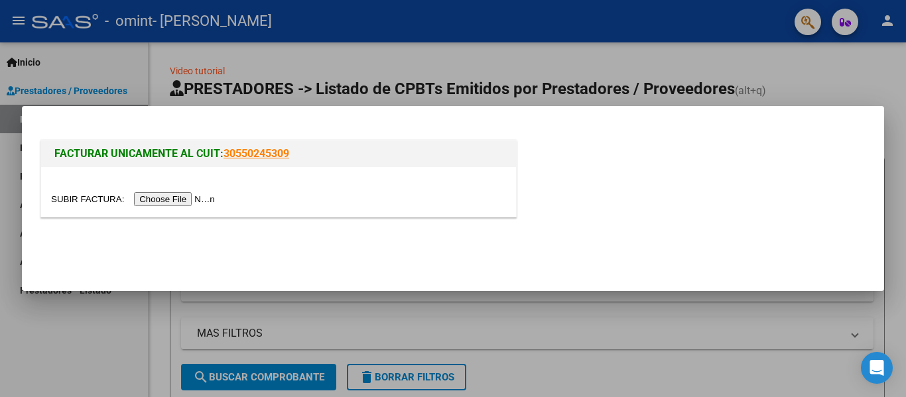
click at [167, 205] on input "file" at bounding box center [135, 199] width 168 height 14
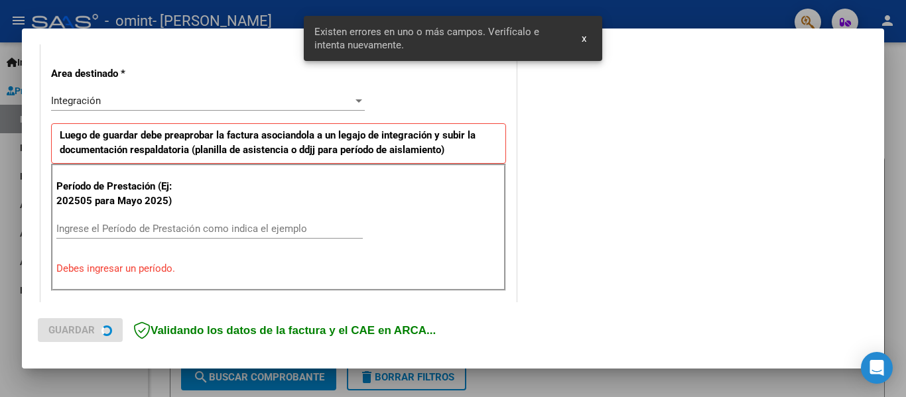
scroll to position [308, 0]
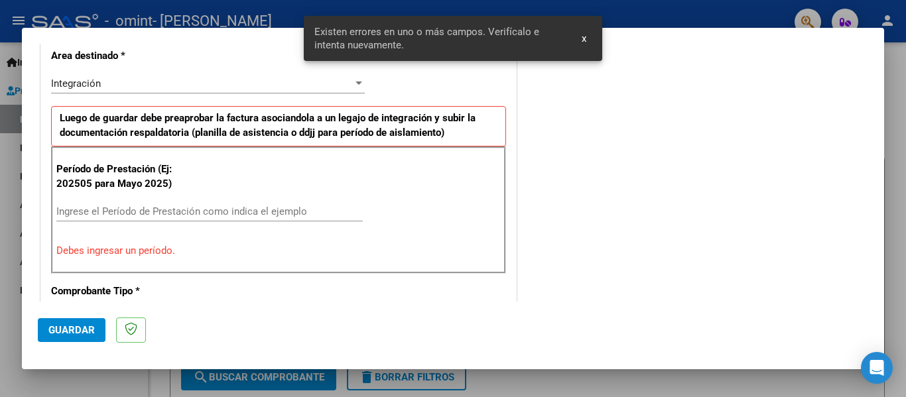
click at [338, 216] on input "Ingrese el Período de Prestación como indica el ejemplo" at bounding box center [209, 212] width 307 height 12
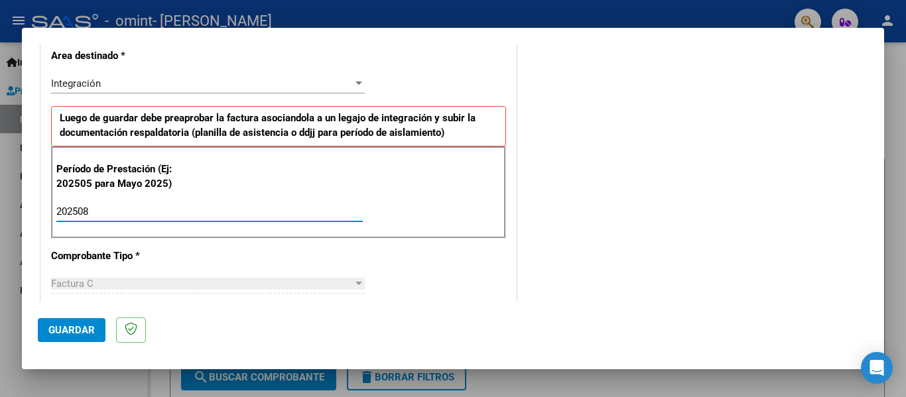
type input "202508"
click at [69, 335] on span "Guardar" at bounding box center [71, 330] width 46 height 12
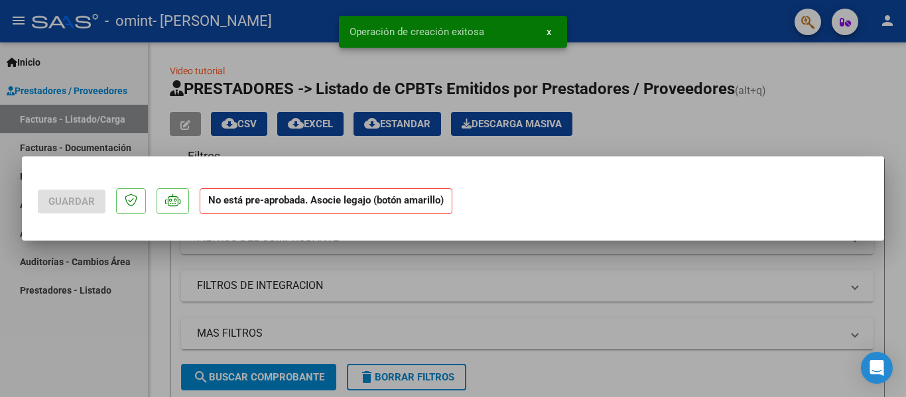
scroll to position [0, 0]
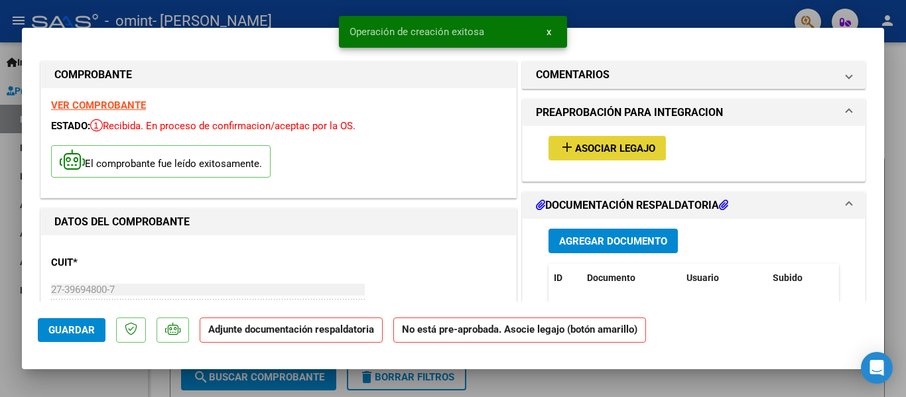
click at [613, 149] on span "Asociar Legajo" at bounding box center [615, 149] width 80 height 12
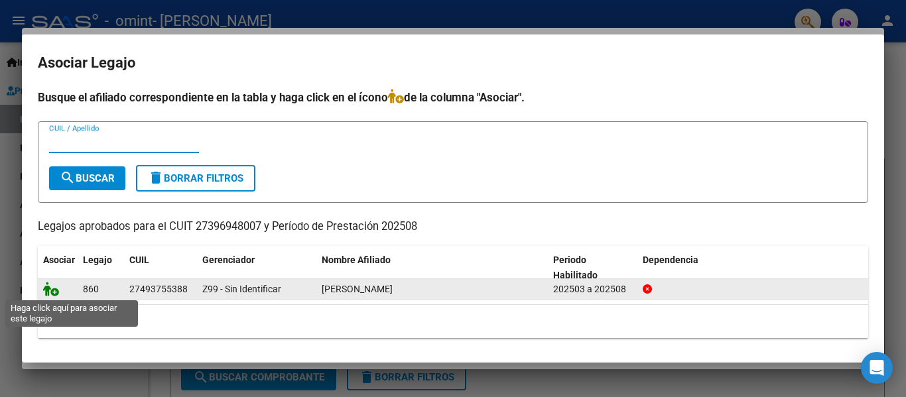
click at [49, 293] on icon at bounding box center [51, 289] width 16 height 15
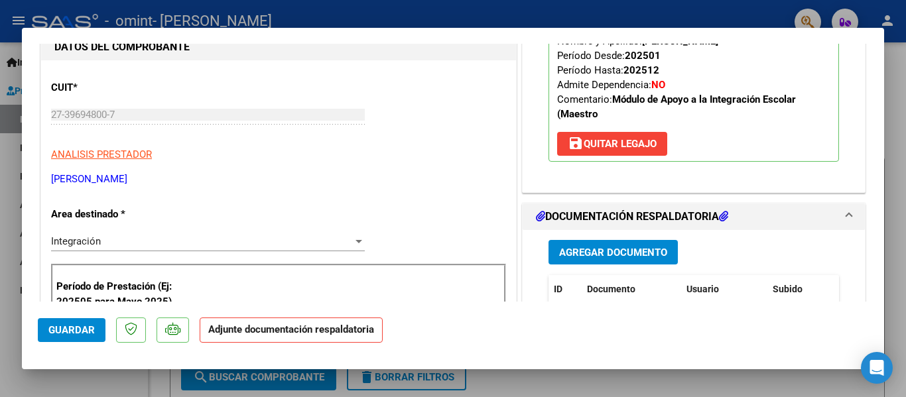
scroll to position [178, 0]
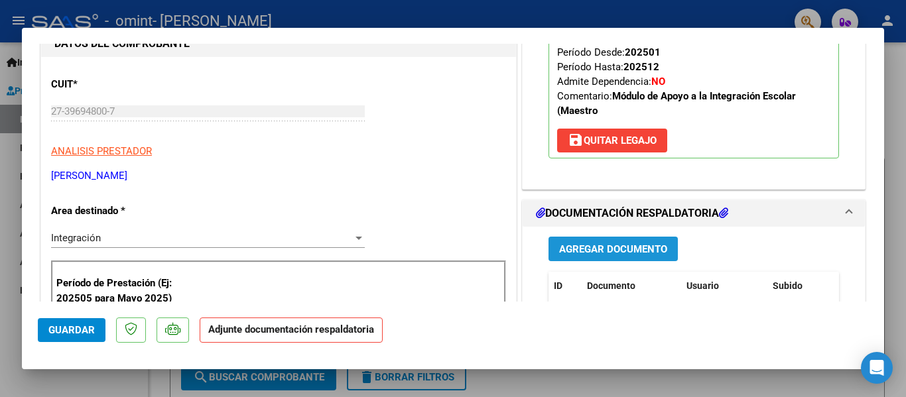
click at [623, 245] on span "Agregar Documento" at bounding box center [613, 249] width 108 height 12
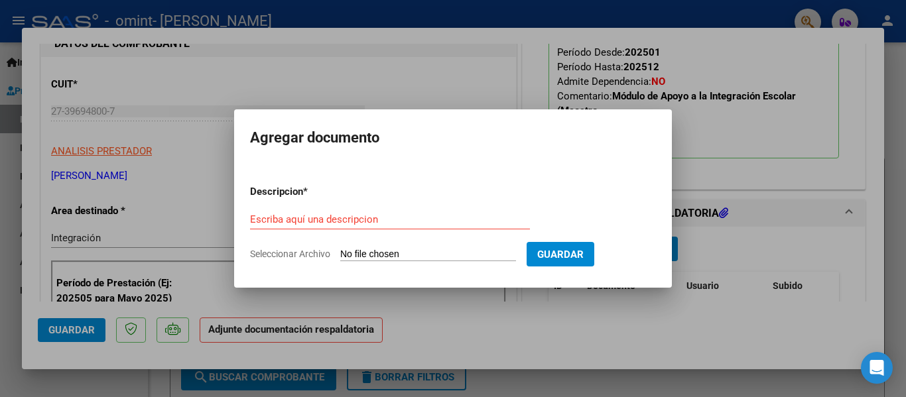
click at [359, 257] on input "Seleccionar Archivo" at bounding box center [428, 255] width 176 height 13
type input "C:\fakepath\Adobe Scan 8 de sept de 2025 (1).pdf"
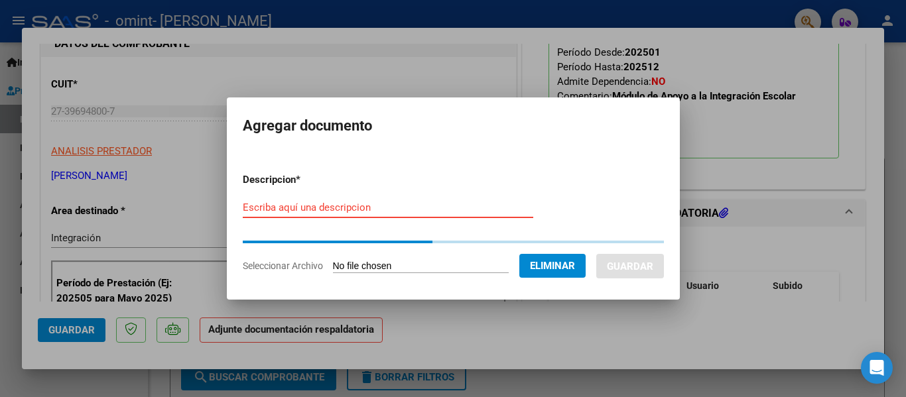
click at [324, 206] on input "Escriba aquí una descripcion" at bounding box center [388, 208] width 291 height 12
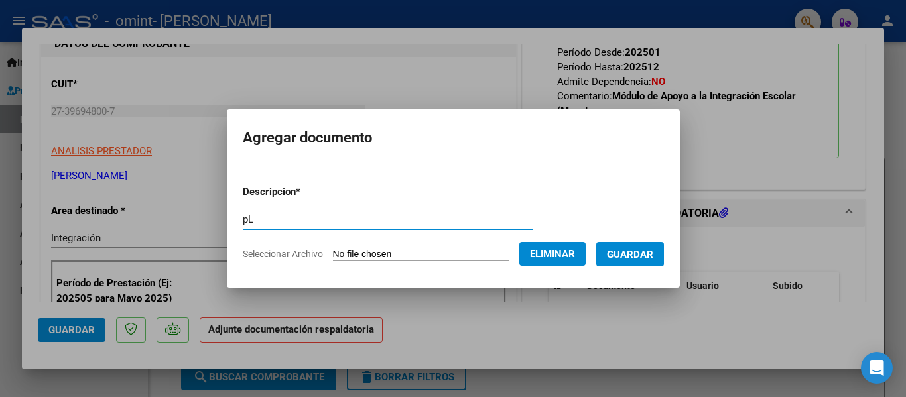
type input "p"
type input "Planilla asistencia"
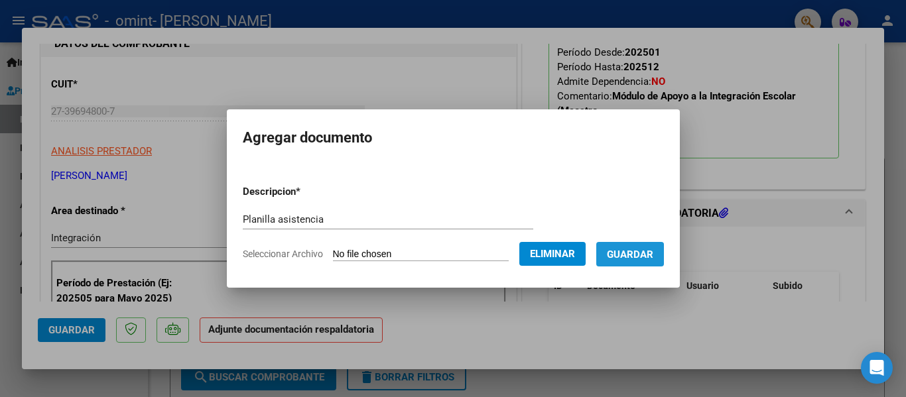
click at [644, 257] on span "Guardar" at bounding box center [630, 255] width 46 height 12
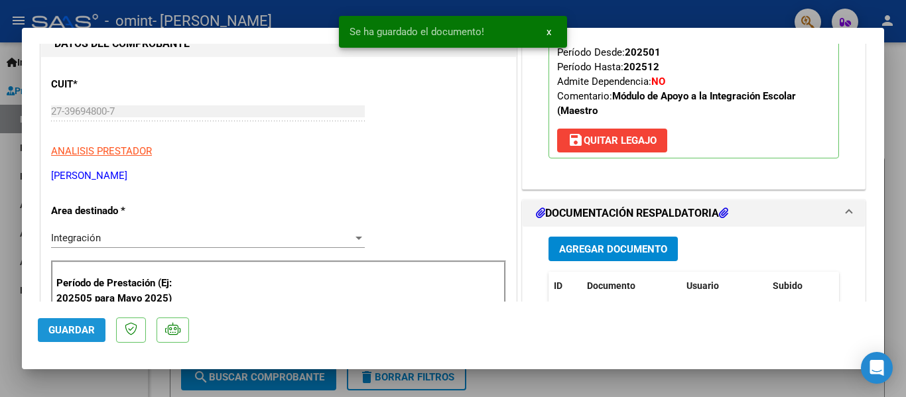
click at [96, 336] on button "Guardar" at bounding box center [72, 330] width 68 height 24
click at [595, 7] on div at bounding box center [453, 198] width 906 height 397
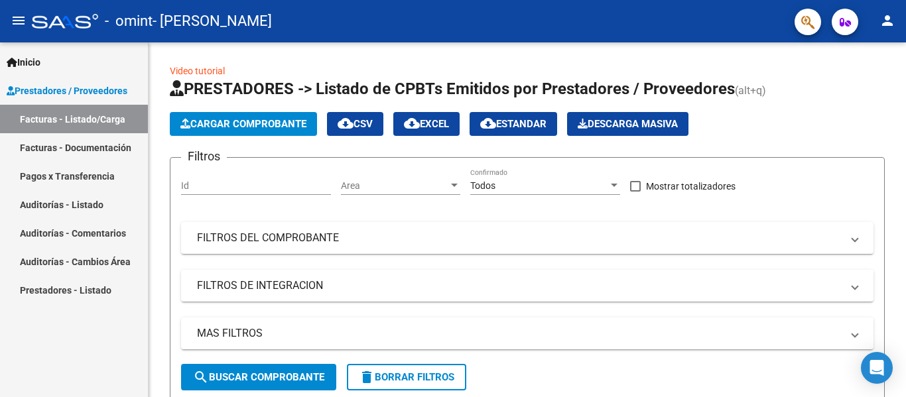
click at [61, 141] on link "Facturas - Documentación" at bounding box center [74, 147] width 148 height 29
